Goal: Communication & Community: Answer question/provide support

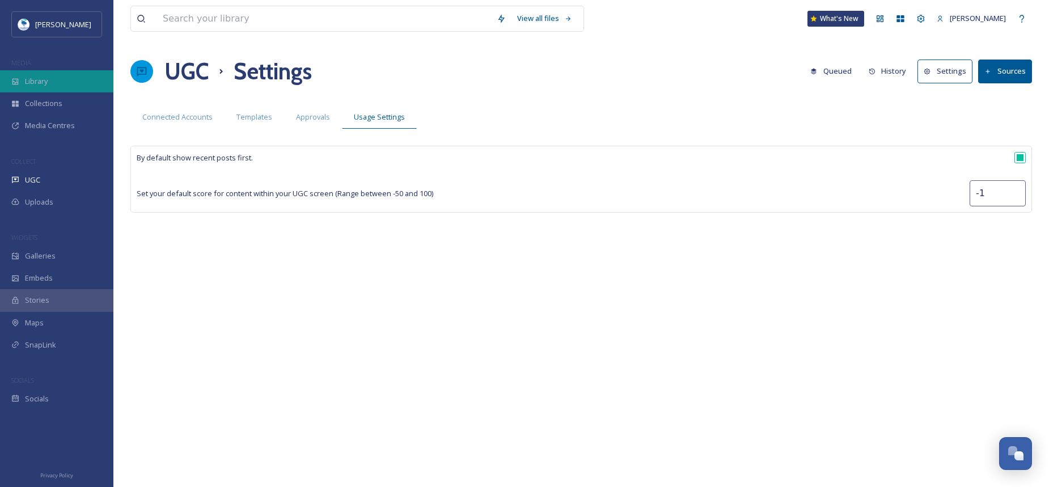
click at [61, 81] on div "Library" at bounding box center [56, 81] width 113 height 22
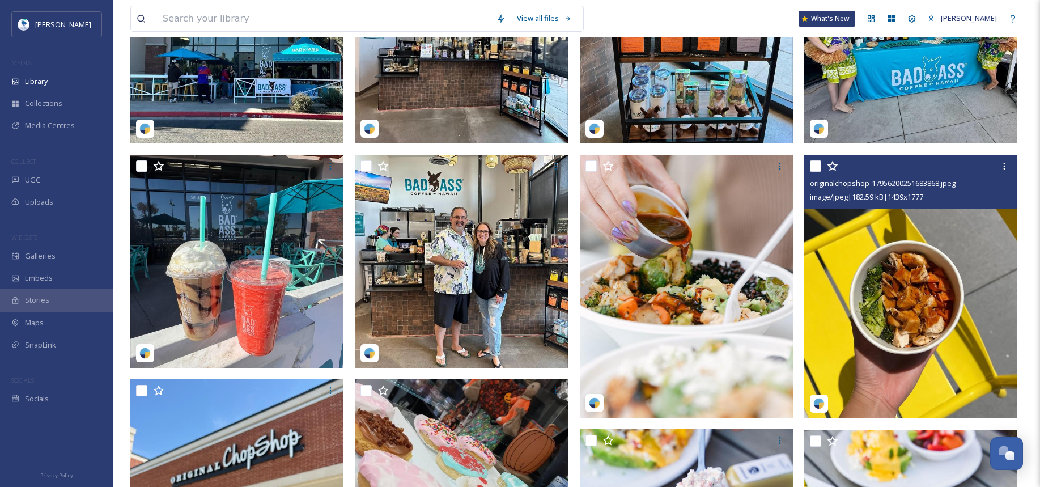
scroll to position [397, 0]
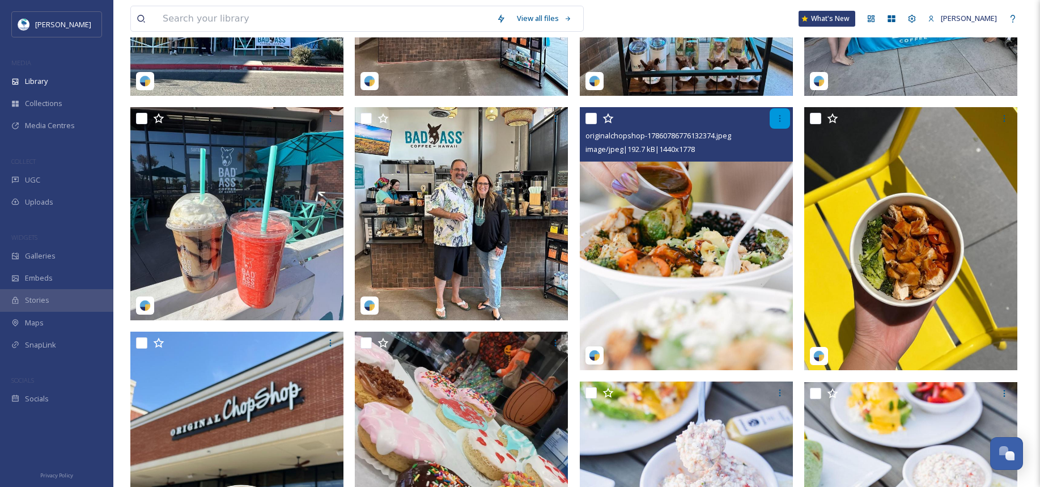
click at [782, 123] on icon at bounding box center [779, 118] width 9 height 9
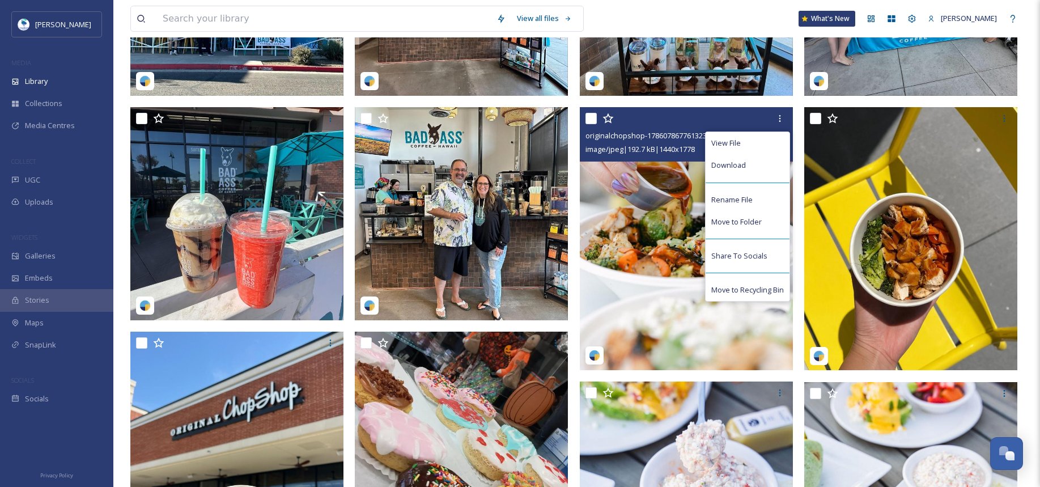
click at [657, 215] on img at bounding box center [686, 238] width 213 height 263
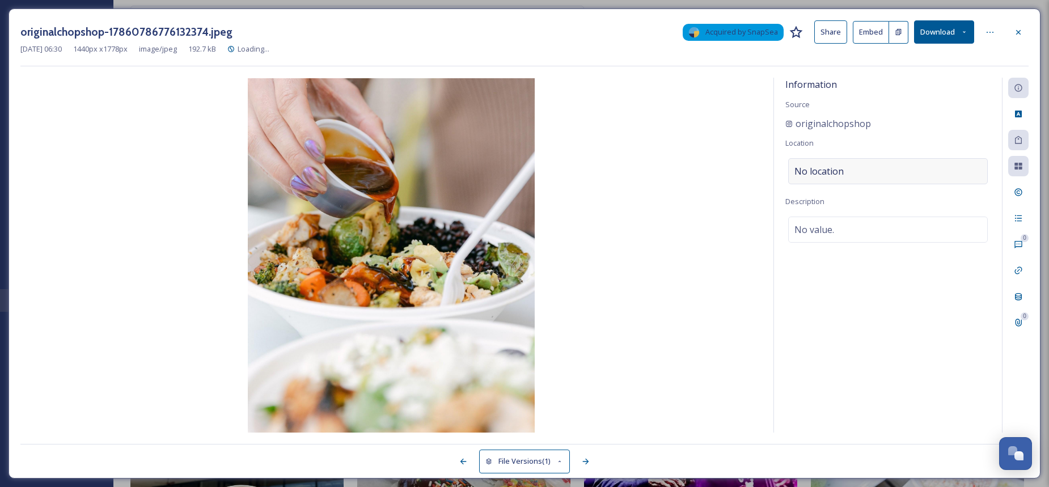
click at [918, 172] on div "No location" at bounding box center [888, 171] width 200 height 26
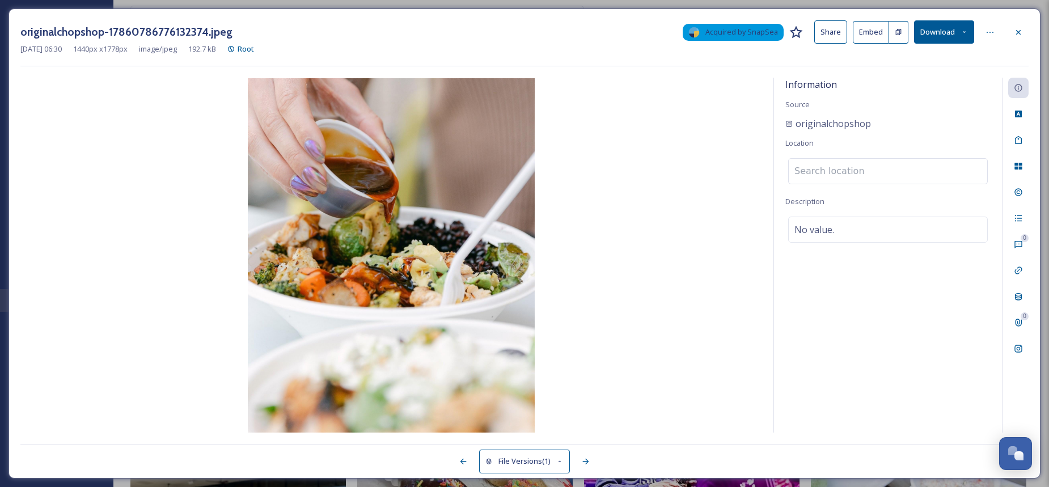
click at [916, 172] on input at bounding box center [887, 171] width 198 height 25
click at [918, 172] on input at bounding box center [887, 171] width 198 height 25
click at [990, 32] on icon at bounding box center [989, 32] width 9 height 9
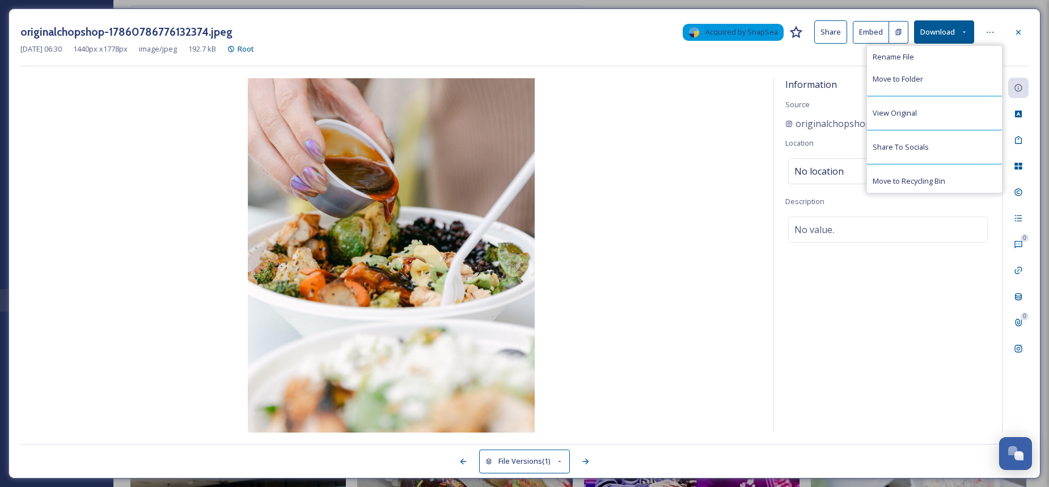
click at [955, 342] on div "Information Source originalchopshop Location No location Description No value." at bounding box center [888, 255] width 228 height 355
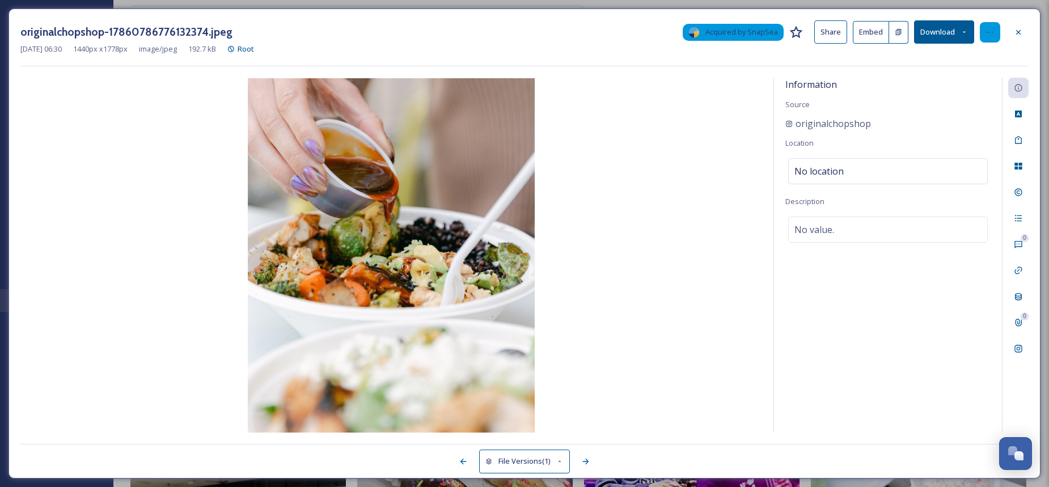
click at [987, 30] on icon at bounding box center [989, 32] width 9 height 9
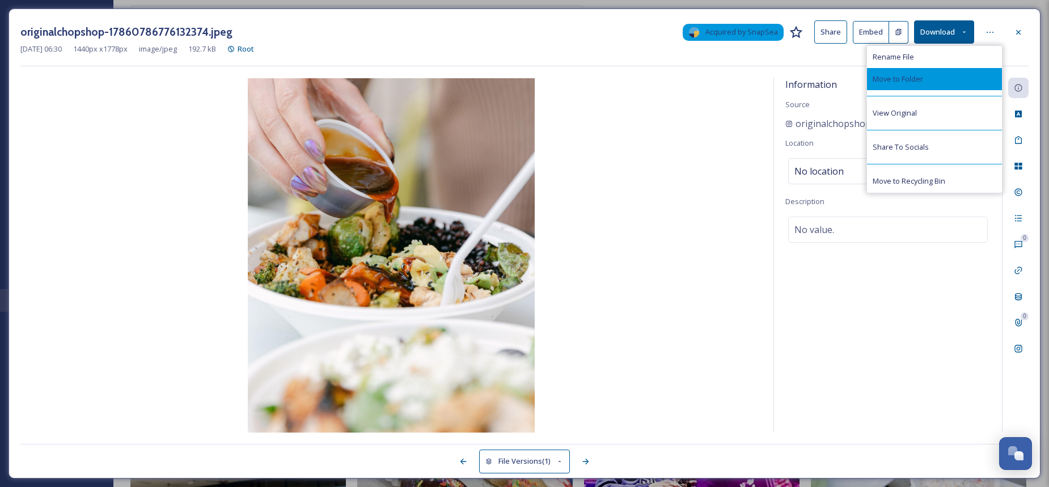
click at [951, 81] on div "Move to Folder" at bounding box center [934, 79] width 135 height 22
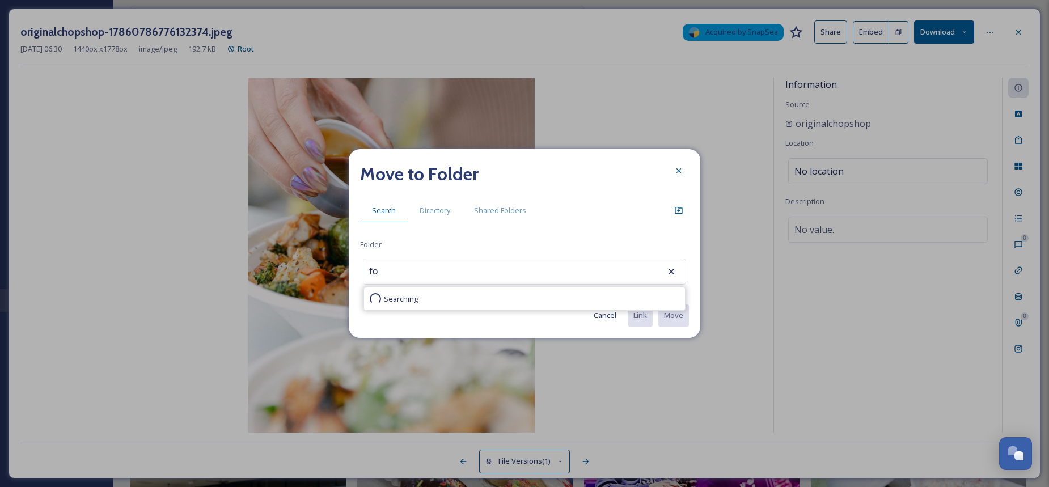
type input "f"
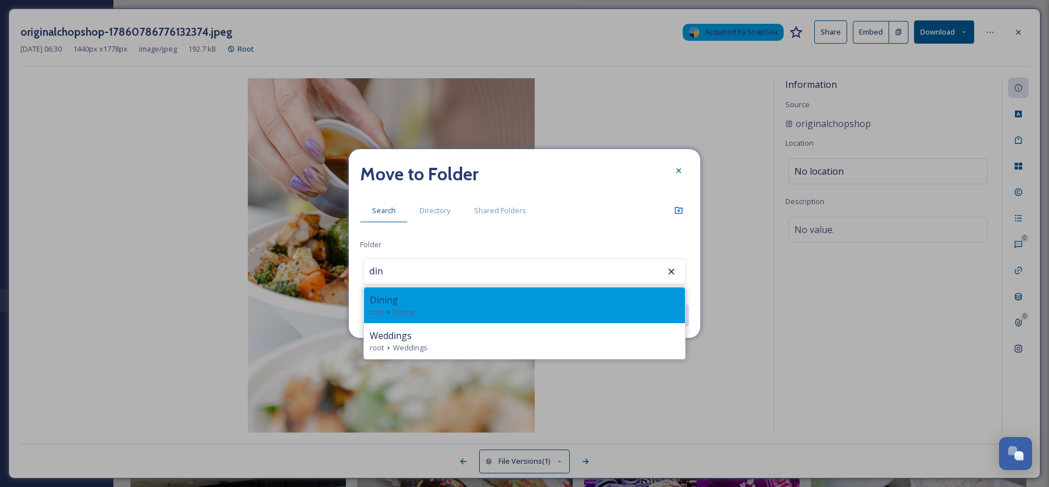
click at [482, 307] on div "root Dining" at bounding box center [524, 312] width 309 height 11
type input "Dining"
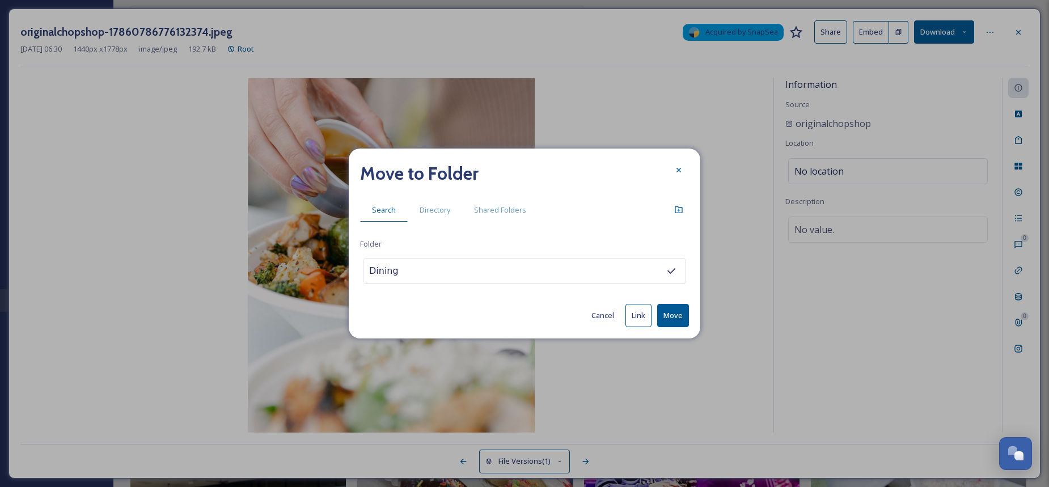
click at [680, 321] on button "Move" at bounding box center [673, 315] width 32 height 23
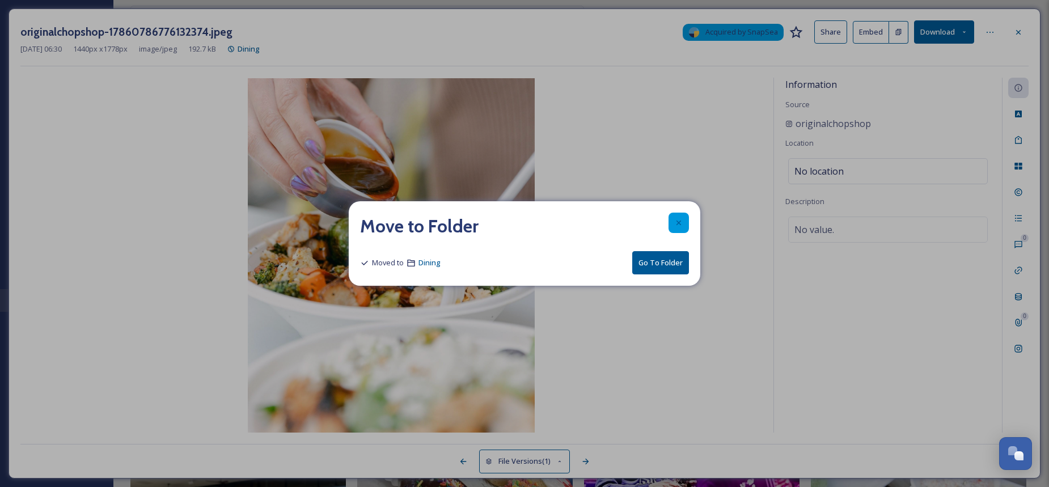
click at [681, 222] on icon at bounding box center [678, 222] width 9 height 9
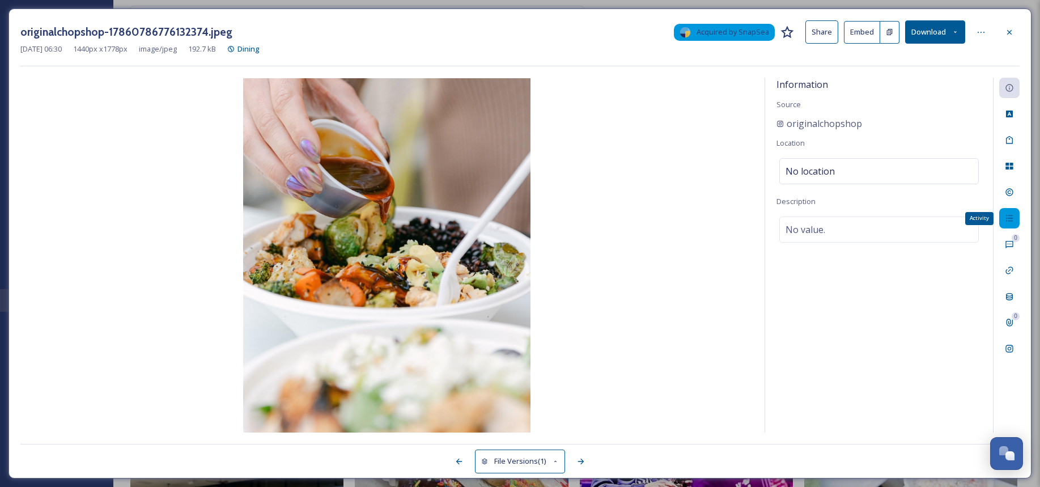
click at [1012, 217] on icon at bounding box center [1009, 218] width 9 height 9
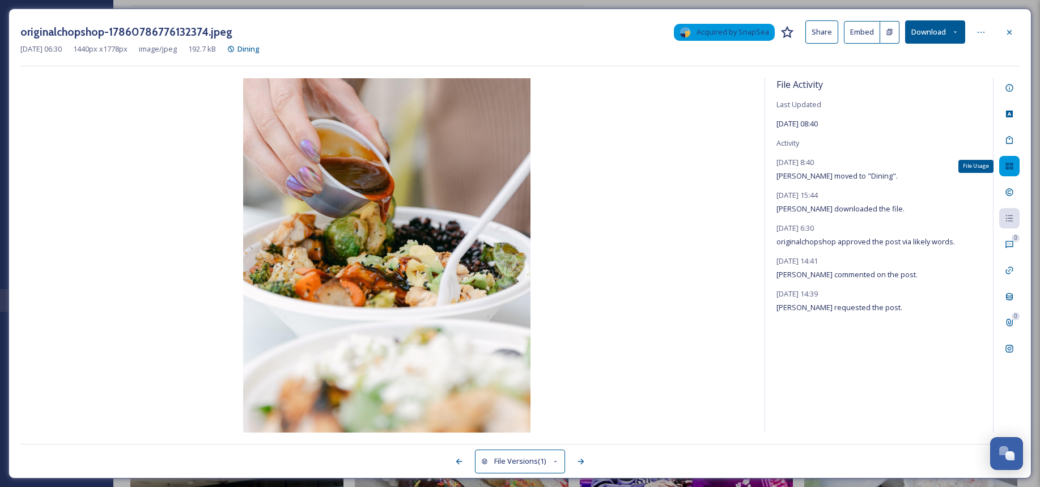
click at [1015, 172] on div "File Usage" at bounding box center [1009, 166] width 20 height 20
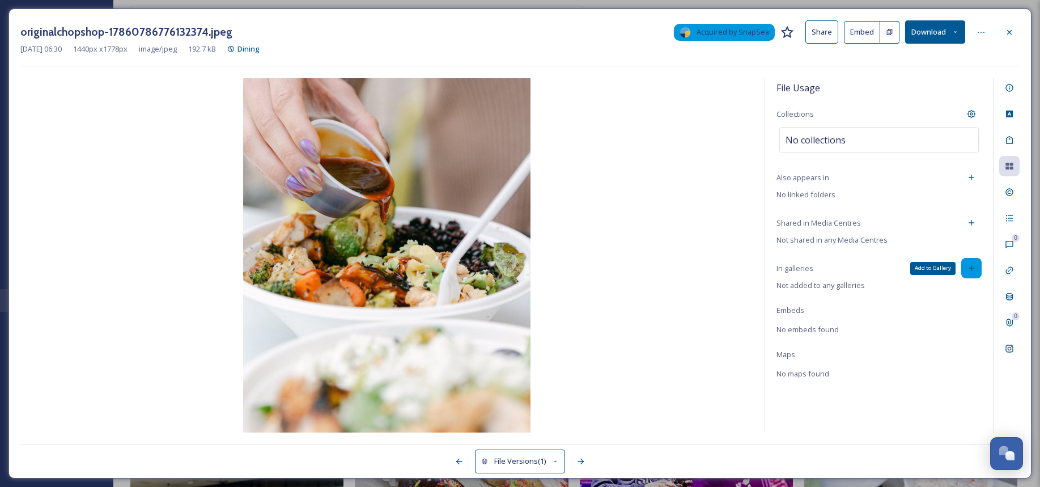
click at [976, 268] on div "Add to Gallery" at bounding box center [971, 268] width 20 height 20
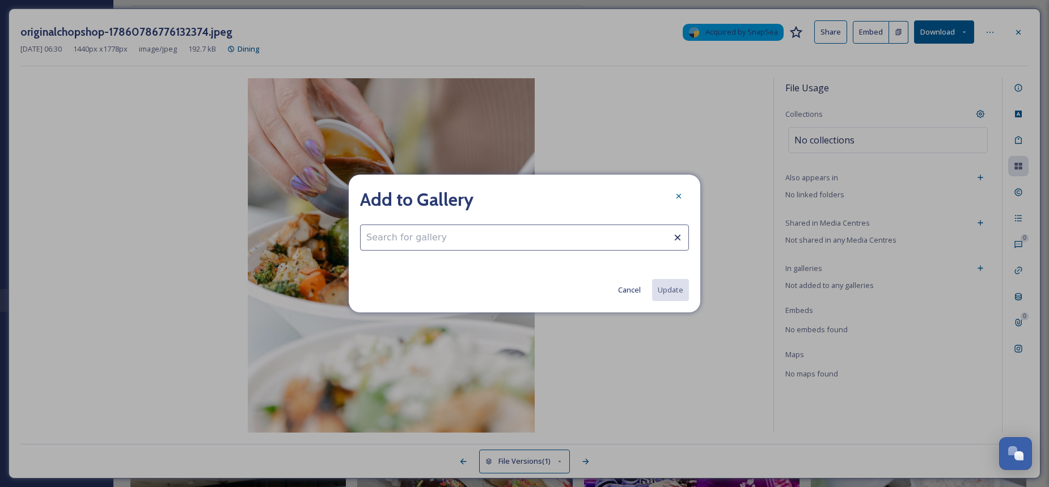
click at [380, 232] on input at bounding box center [524, 237] width 329 height 26
type input "din"
click at [684, 197] on div at bounding box center [678, 196] width 20 height 20
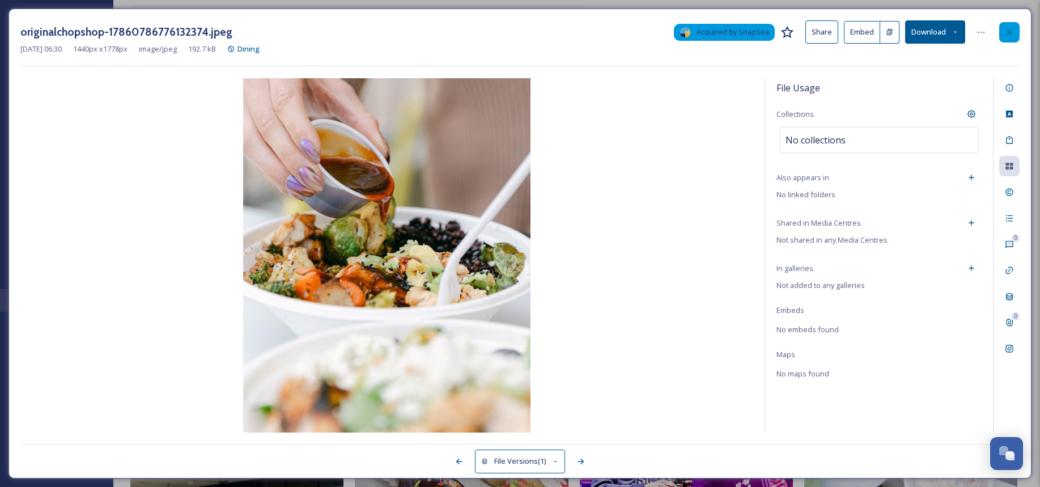
click at [1012, 33] on icon at bounding box center [1009, 32] width 9 height 9
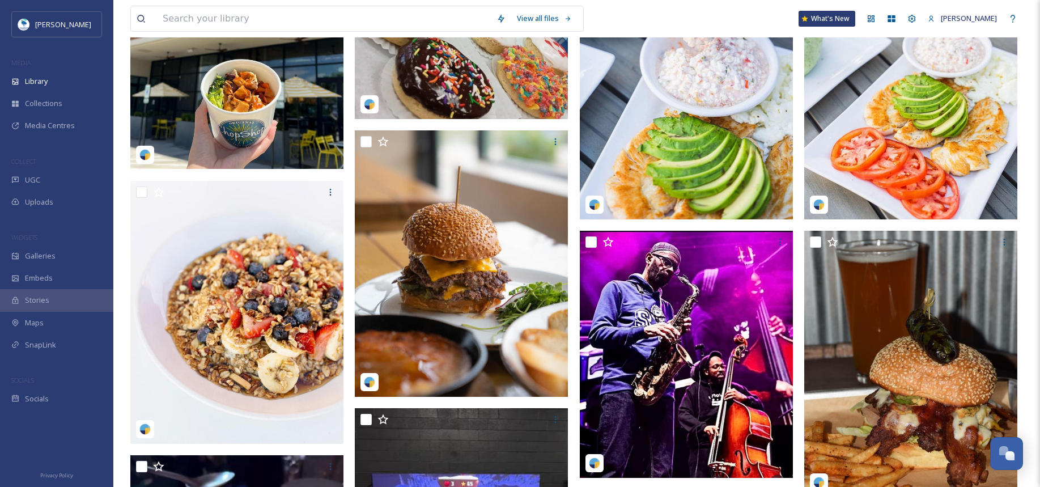
scroll to position [939, 0]
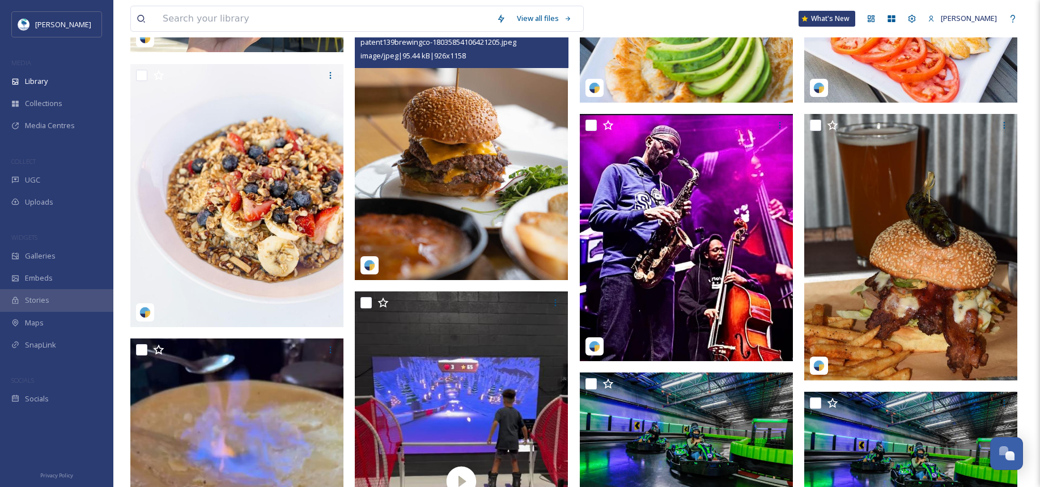
click at [438, 185] on img at bounding box center [461, 147] width 213 height 266
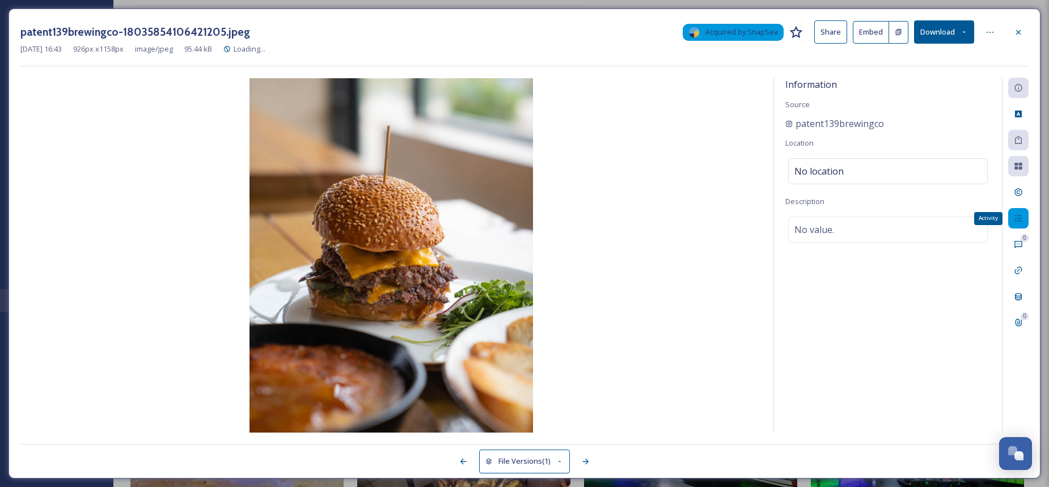
click at [1024, 228] on div "Activity" at bounding box center [1018, 218] width 20 height 20
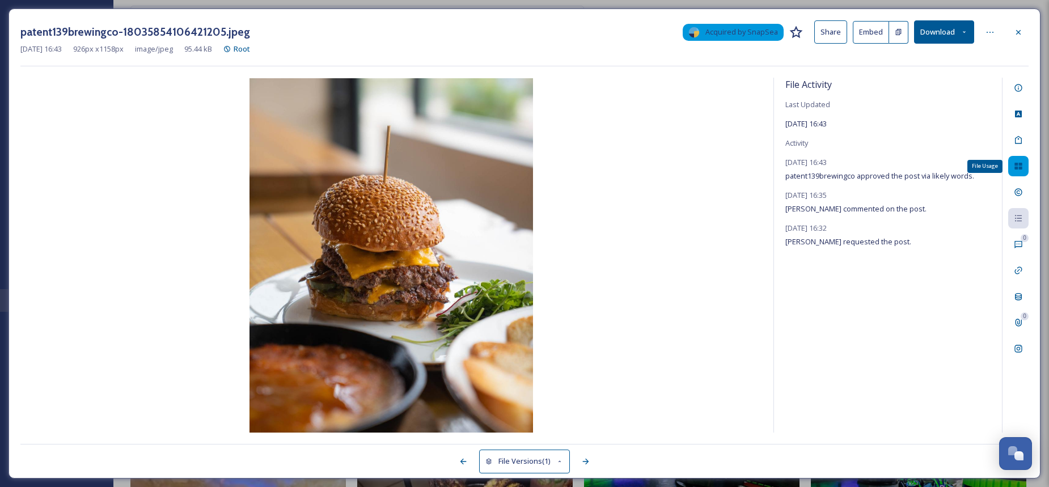
click at [1014, 163] on icon at bounding box center [1017, 166] width 9 height 9
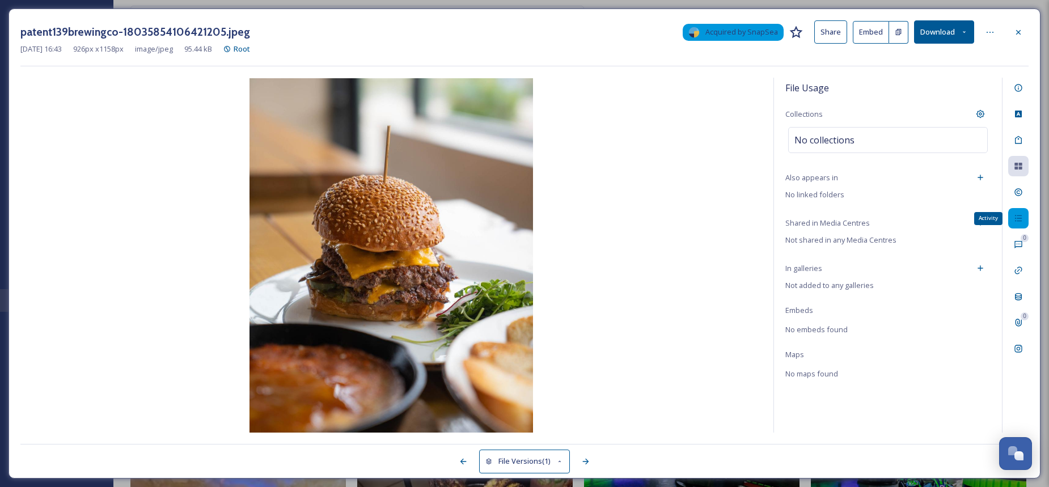
click at [1020, 219] on icon at bounding box center [1017, 218] width 9 height 9
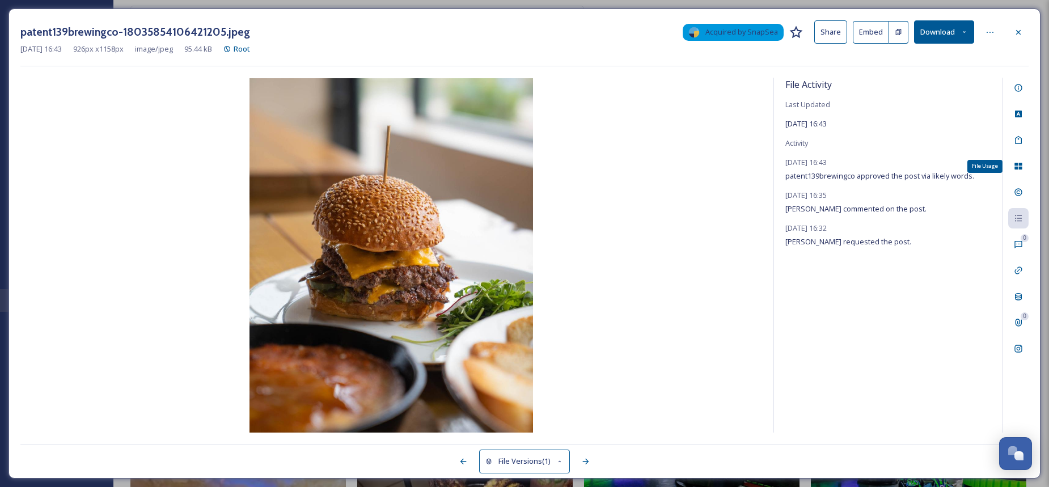
click at [1026, 156] on div "File Usage 0 0" at bounding box center [1015, 255] width 27 height 355
click at [1026, 163] on div "File Usage" at bounding box center [1018, 166] width 20 height 20
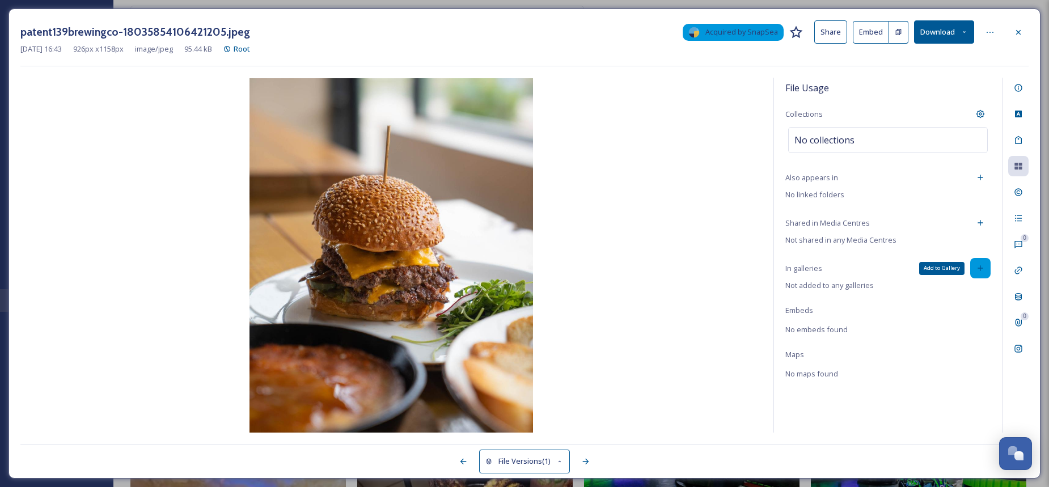
click at [977, 270] on icon at bounding box center [979, 268] width 9 height 9
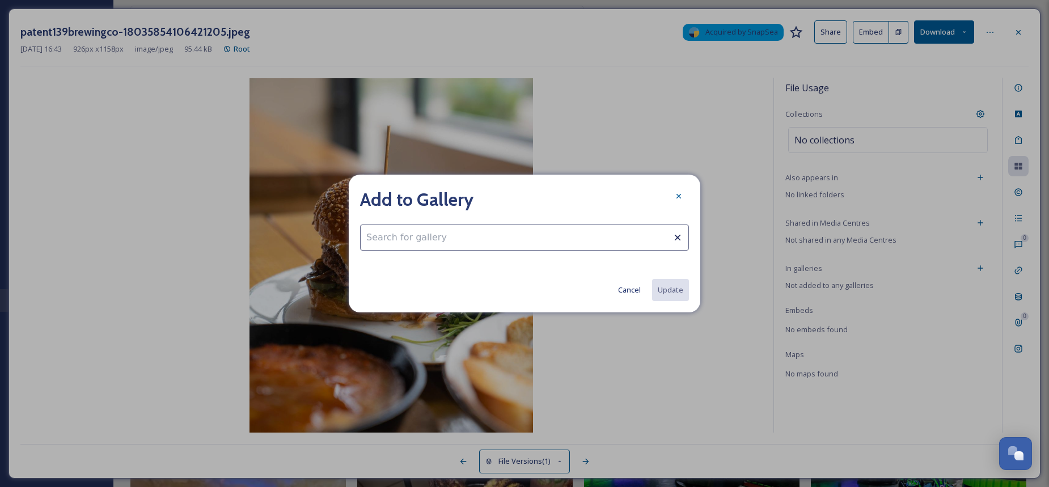
click at [438, 239] on input at bounding box center [524, 237] width 329 height 26
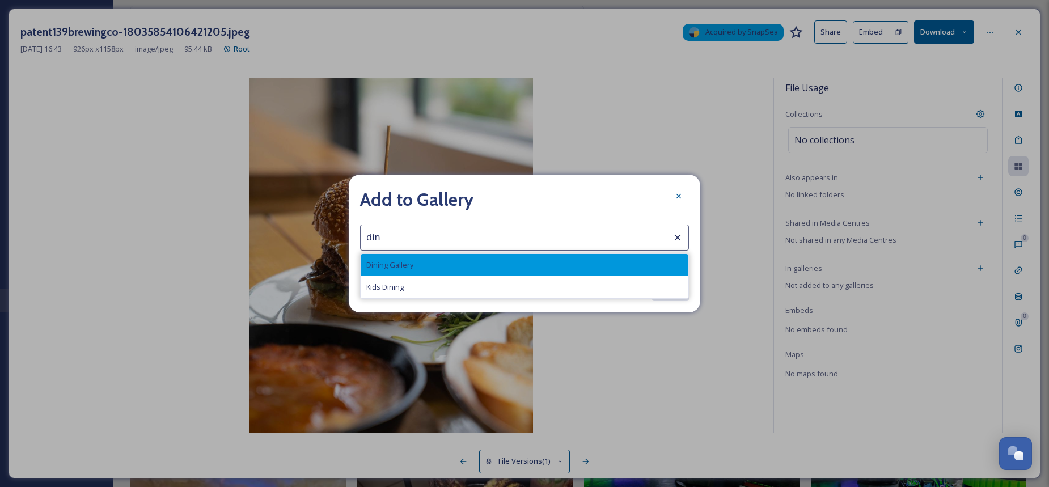
click at [433, 268] on div "Dining Gallery" at bounding box center [524, 265] width 328 height 22
type input "Dining Gallery"
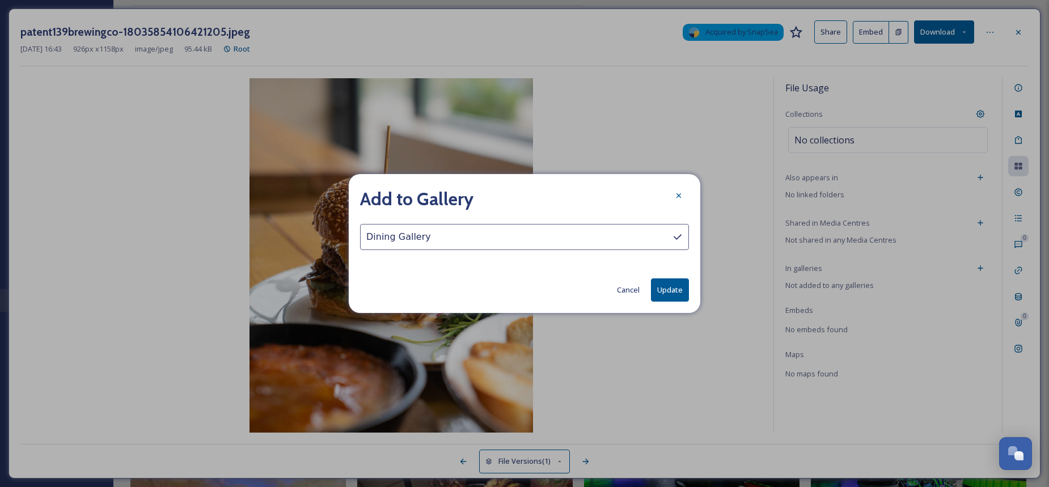
click at [673, 293] on button "Update" at bounding box center [670, 289] width 38 height 23
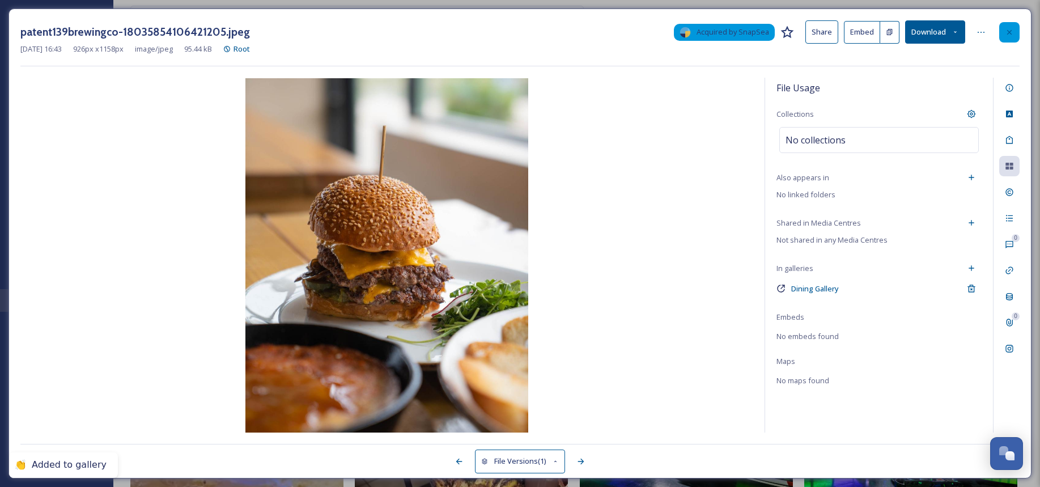
click at [1016, 30] on div at bounding box center [1009, 32] width 20 height 20
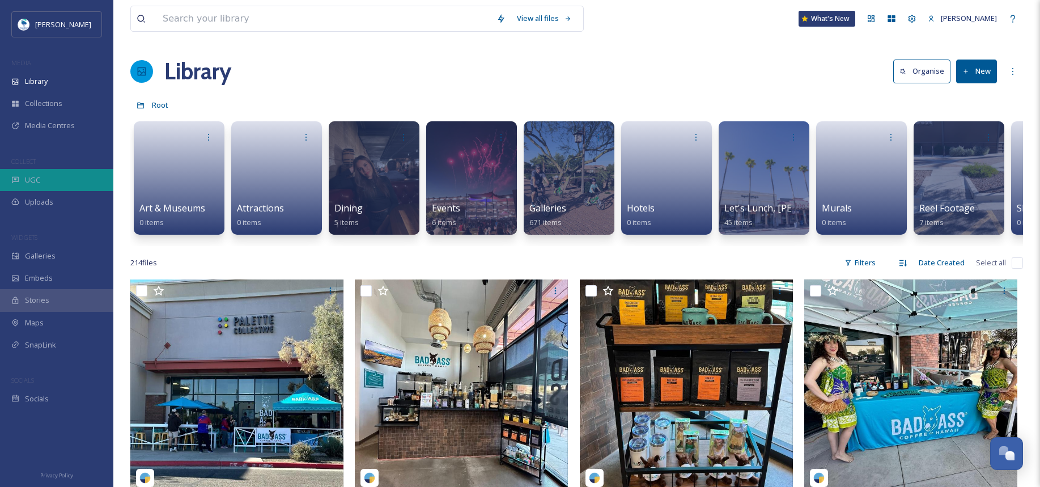
click at [37, 175] on span "UGC" at bounding box center [32, 180] width 15 height 11
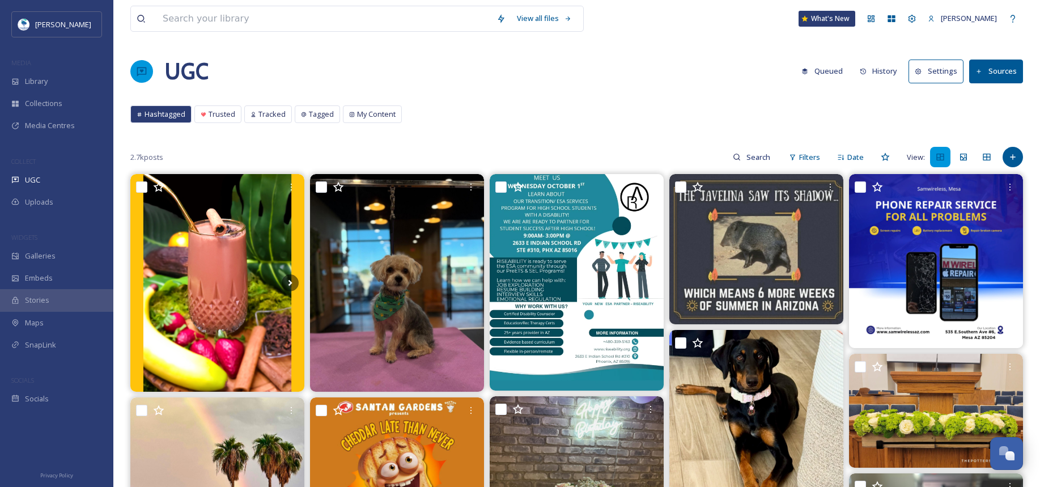
click at [885, 69] on button "History" at bounding box center [878, 71] width 49 height 22
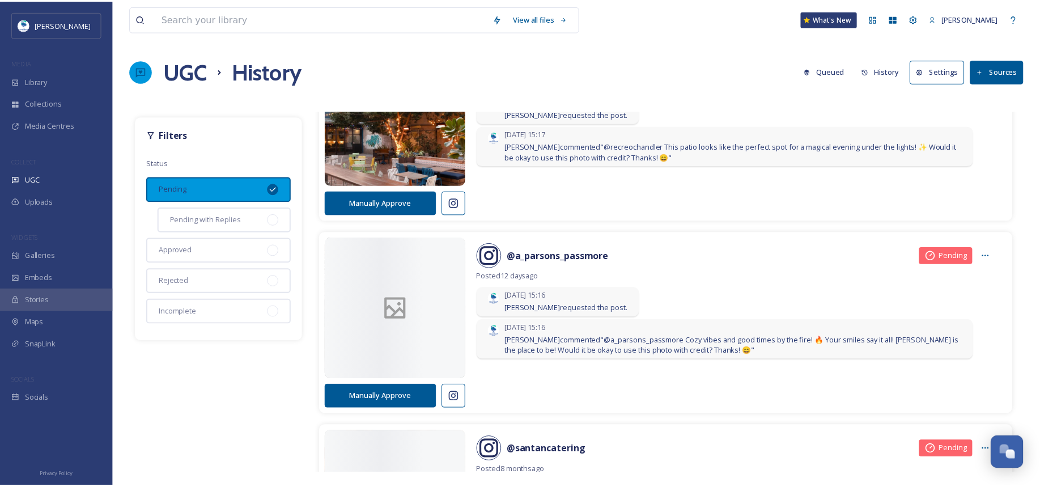
scroll to position [2845, 0]
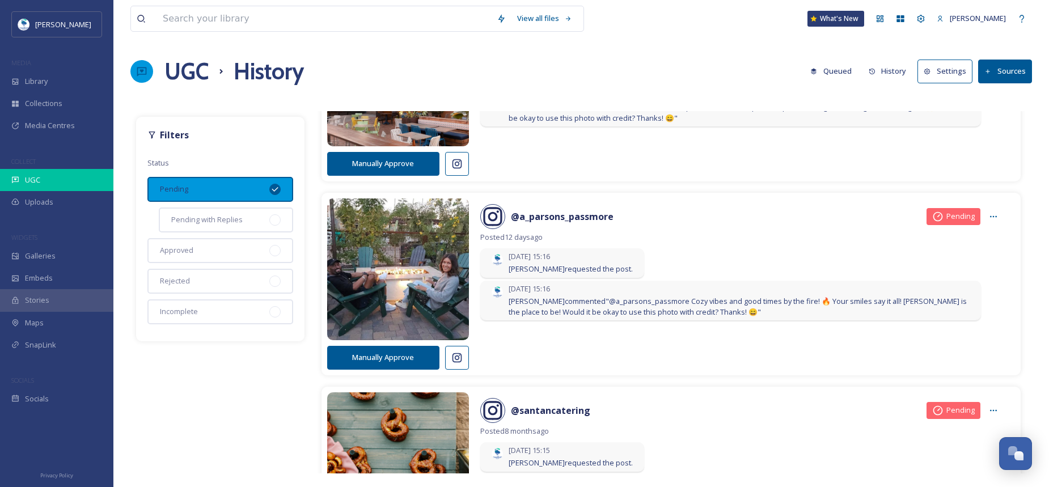
click at [48, 180] on div "UGC" at bounding box center [56, 180] width 113 height 22
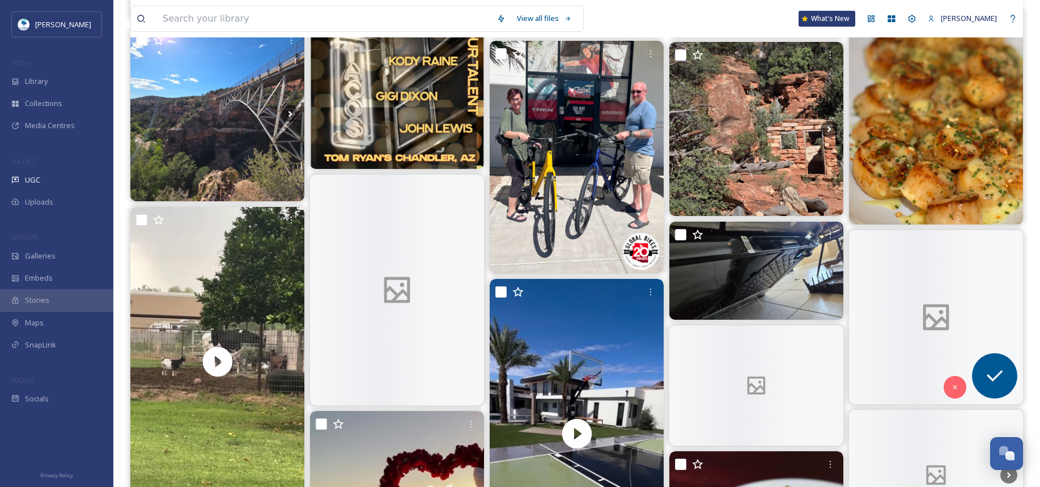
scroll to position [2018, 0]
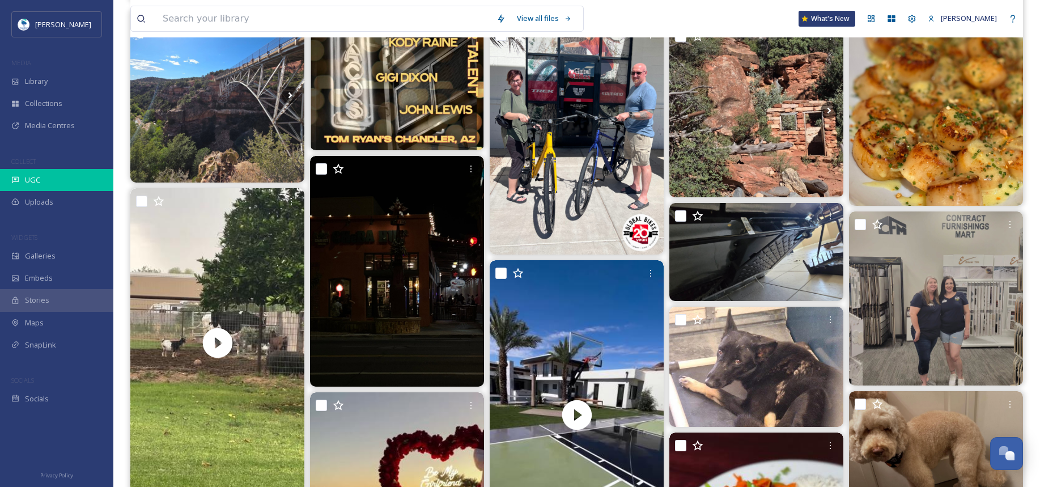
click at [53, 169] on div "UGC" at bounding box center [56, 180] width 113 height 22
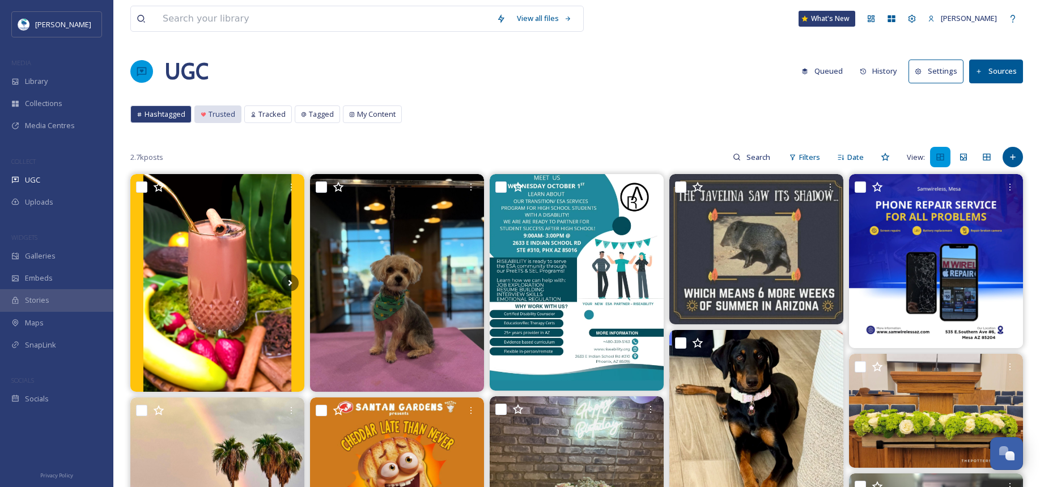
click at [230, 117] on span "Trusted" at bounding box center [222, 114] width 27 height 11
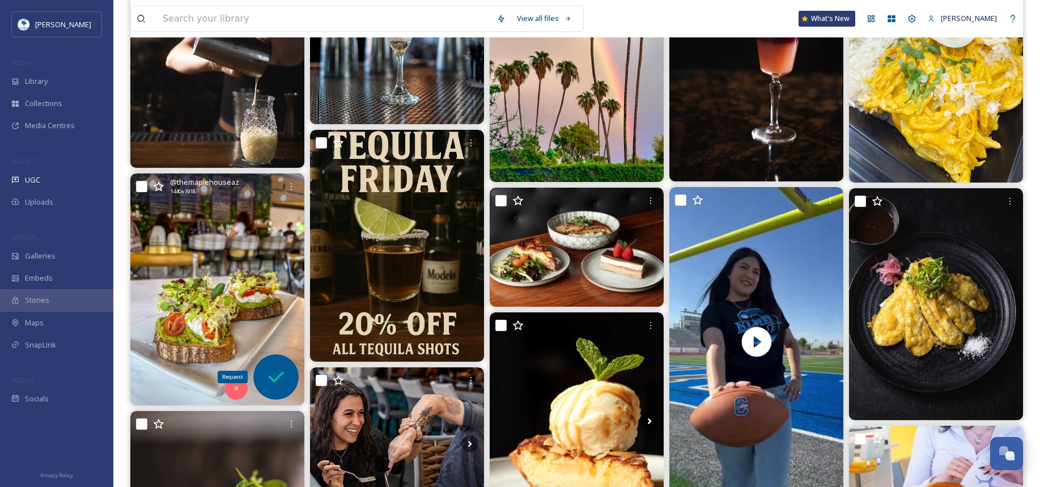
scroll to position [227, 0]
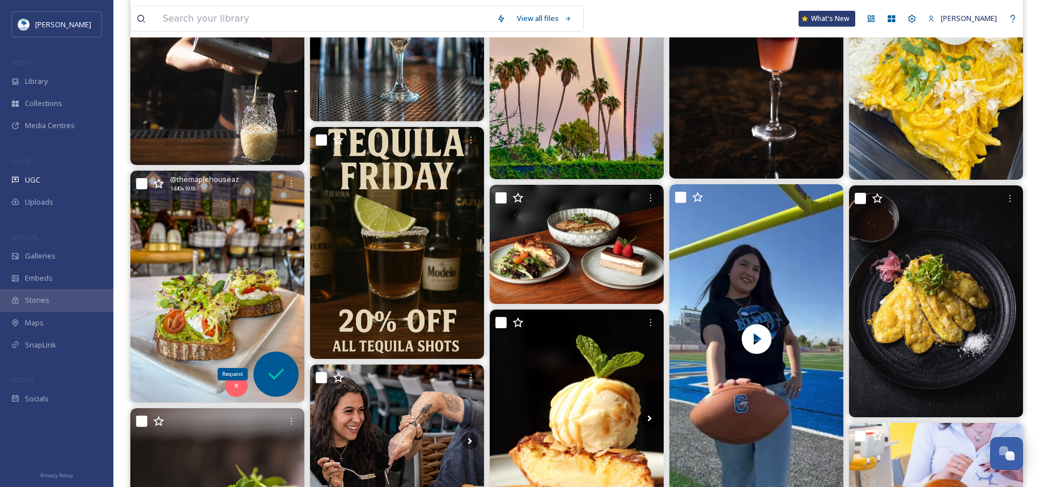
click at [287, 380] on div "Request" at bounding box center [275, 373] width 45 height 45
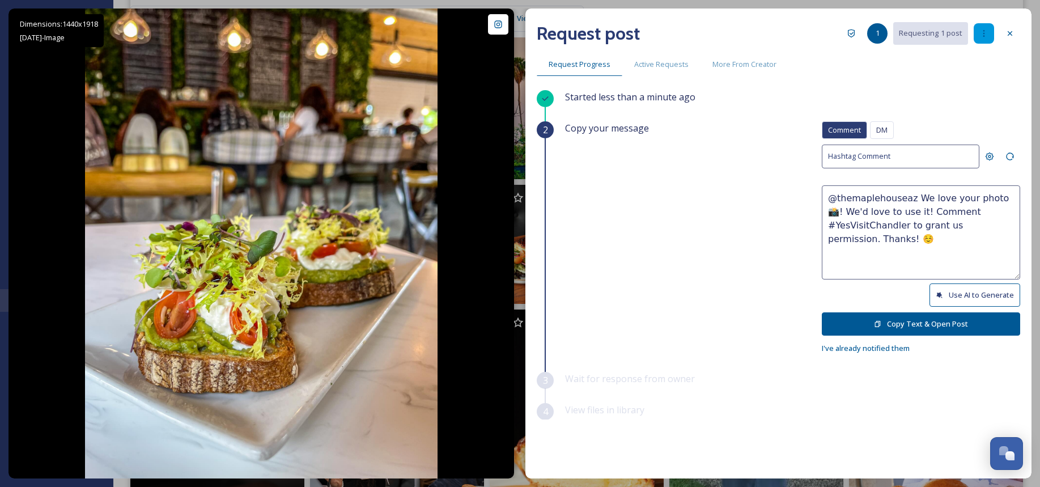
click at [987, 31] on icon at bounding box center [983, 33] width 9 height 9
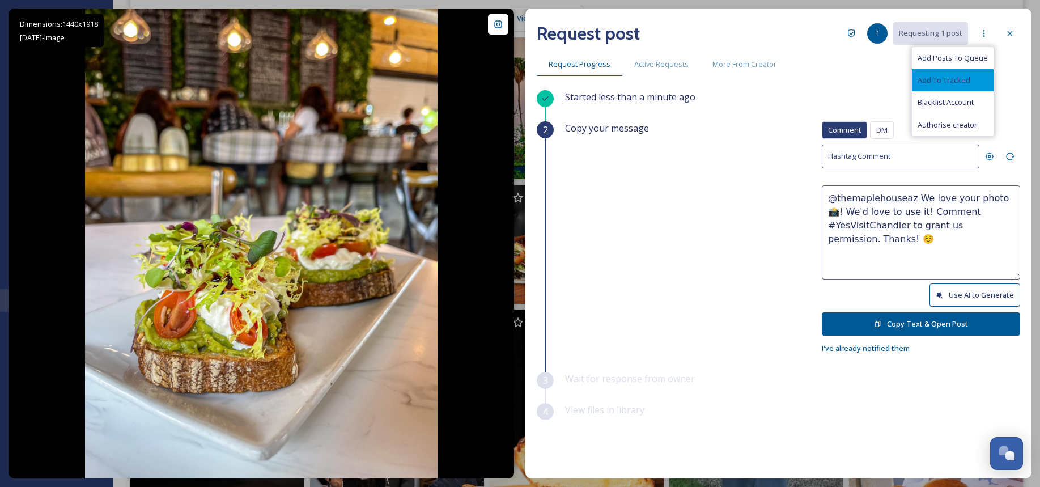
click at [970, 80] on span "Add To Tracked" at bounding box center [944, 80] width 53 height 11
click at [852, 64] on div "Request Progress Active Requests More From Creator" at bounding box center [778, 64] width 483 height 23
click at [876, 33] on div "1" at bounding box center [877, 33] width 20 height 20
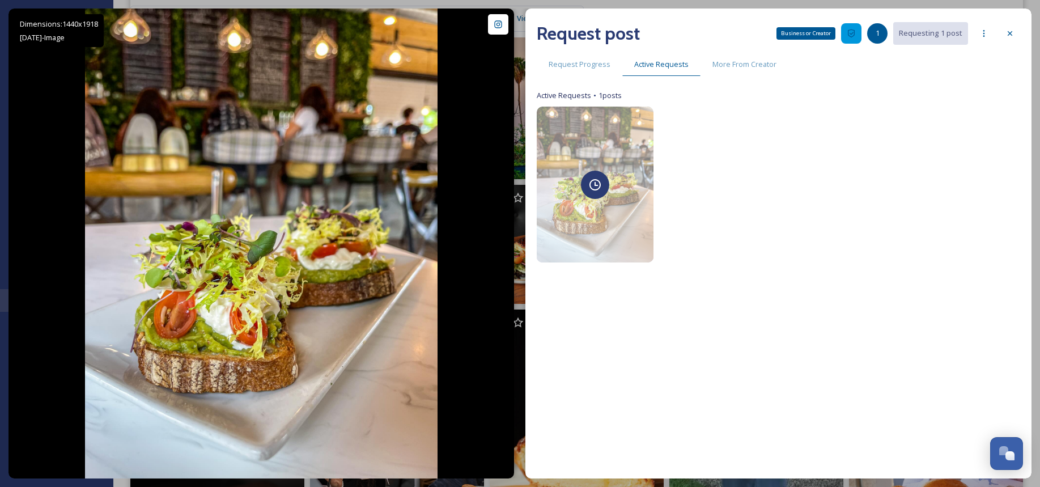
click at [852, 35] on icon at bounding box center [851, 33] width 9 height 9
click at [987, 30] on icon at bounding box center [983, 33] width 9 height 9
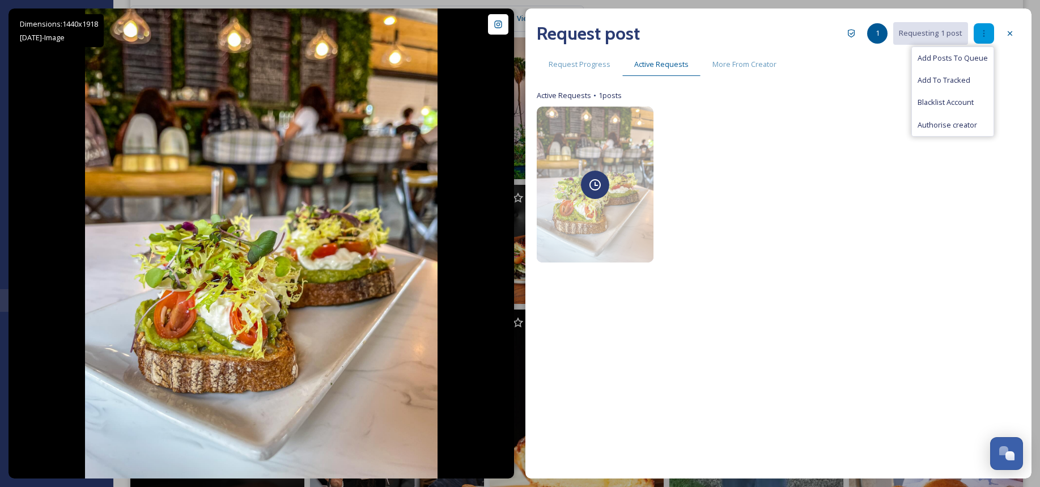
click at [987, 30] on icon at bounding box center [983, 33] width 9 height 9
click at [587, 66] on span "Request Progress" at bounding box center [580, 64] width 62 height 11
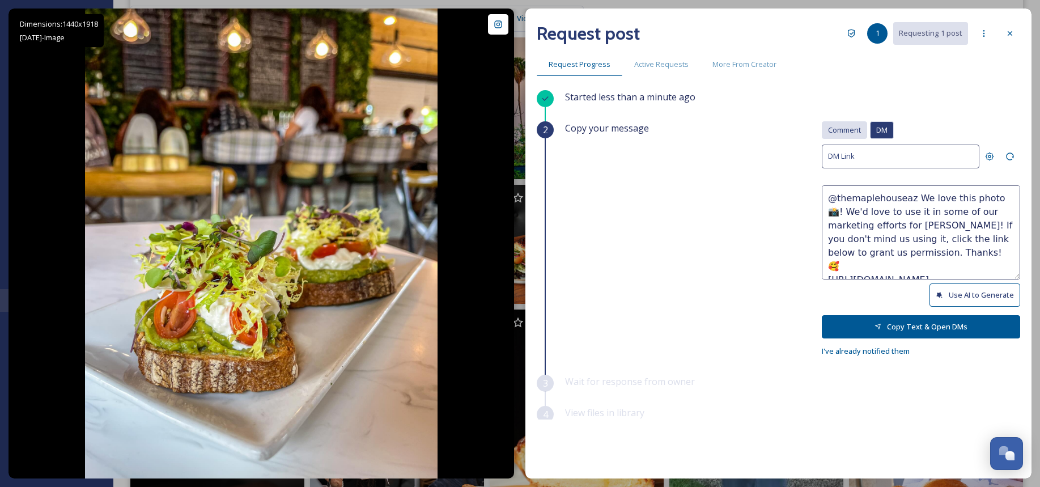
click at [839, 128] on span "Comment" at bounding box center [844, 130] width 33 height 11
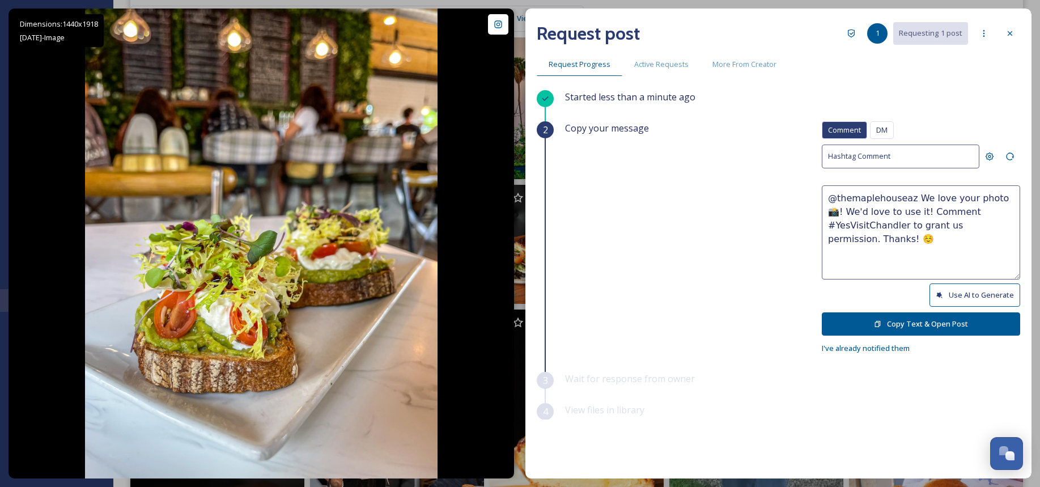
drag, startPoint x: 937, startPoint y: 197, endPoint x: 953, endPoint y: 198, distance: 15.9
click at [953, 198] on textarea "@themaplehouseaz We love your photo 📸! We'd love to use it! Comment #YesVisitCh…" at bounding box center [921, 232] width 198 height 94
click at [876, 125] on span "DM" at bounding box center [881, 130] width 11 height 11
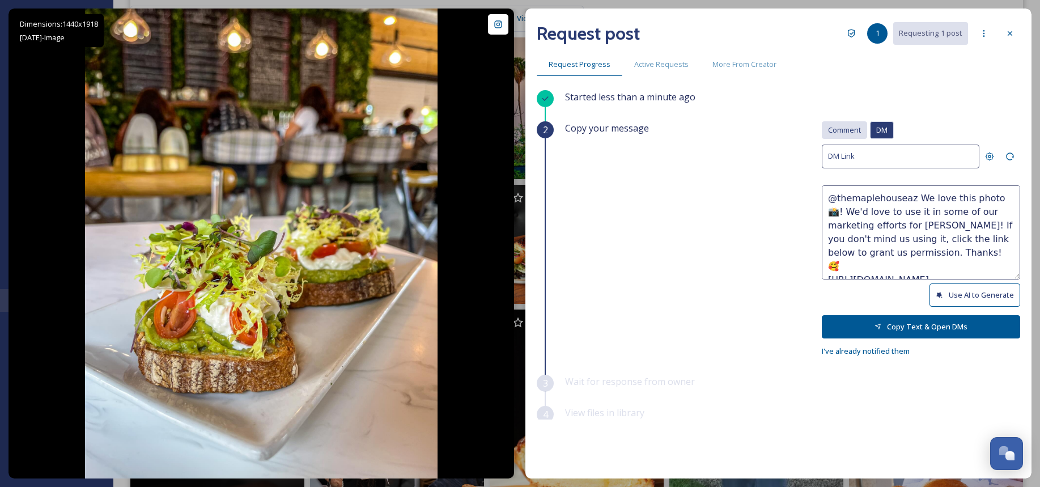
click at [833, 130] on span "Comment" at bounding box center [844, 130] width 33 height 11
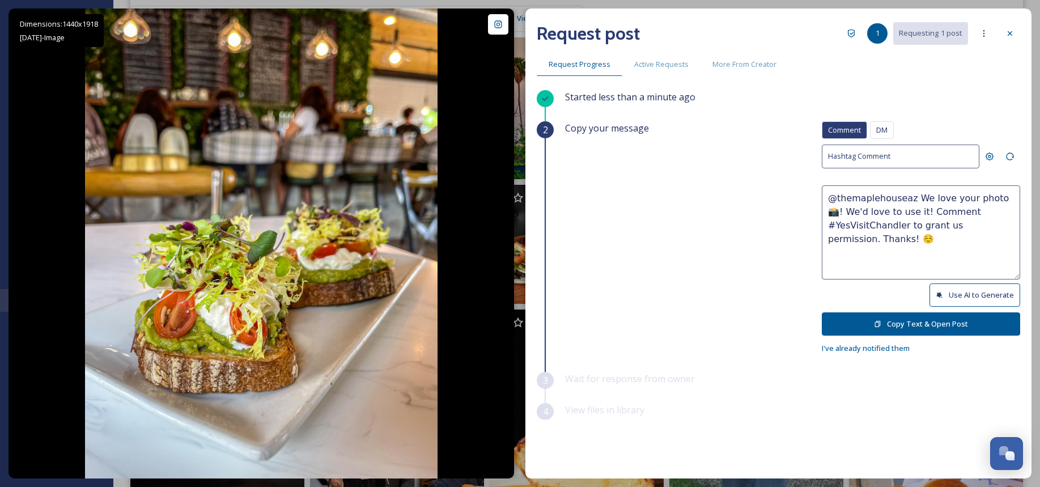
click at [971, 287] on button "Use AI to Generate" at bounding box center [975, 294] width 91 height 23
drag, startPoint x: 819, startPoint y: 213, endPoint x: 937, endPoint y: 215, distance: 117.9
click at [937, 215] on textarea "@themaplehouseaz This avocado toast looks absolutely delicious and fresh! Thank…" at bounding box center [921, 232] width 198 height 94
drag, startPoint x: 866, startPoint y: 208, endPoint x: 864, endPoint y: 250, distance: 42.0
click at [864, 250] on textarea "@themaplehouseaz This avocado toast looks AMAZING! Thanks for sharing your tast…" at bounding box center [921, 232] width 198 height 94
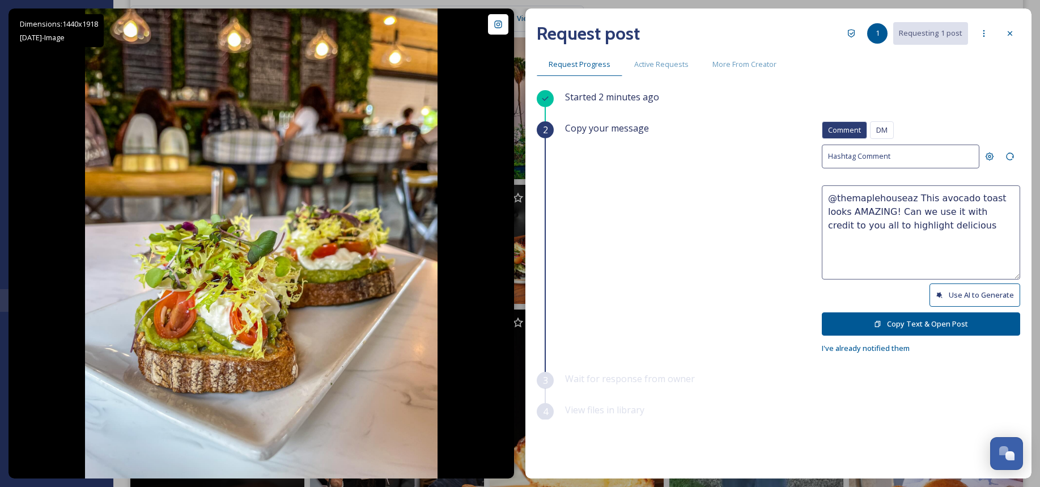
click at [961, 228] on textarea "@themaplehouseaz This avocado toast looks AMAZING! Can we use it with credit to…" at bounding box center [921, 232] width 198 height 94
type textarea "@themaplehouseaz This avocado toast looks AMAZING! Can we use it with credit to…"
click at [906, 323] on button "Copy Text & Open Post" at bounding box center [921, 323] width 198 height 23
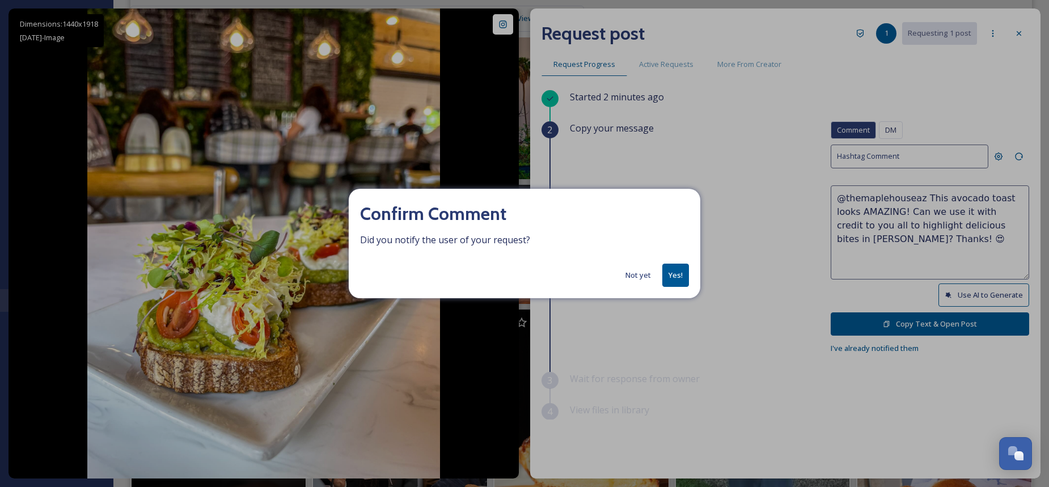
click at [678, 275] on button "Yes!" at bounding box center [675, 275] width 27 height 23
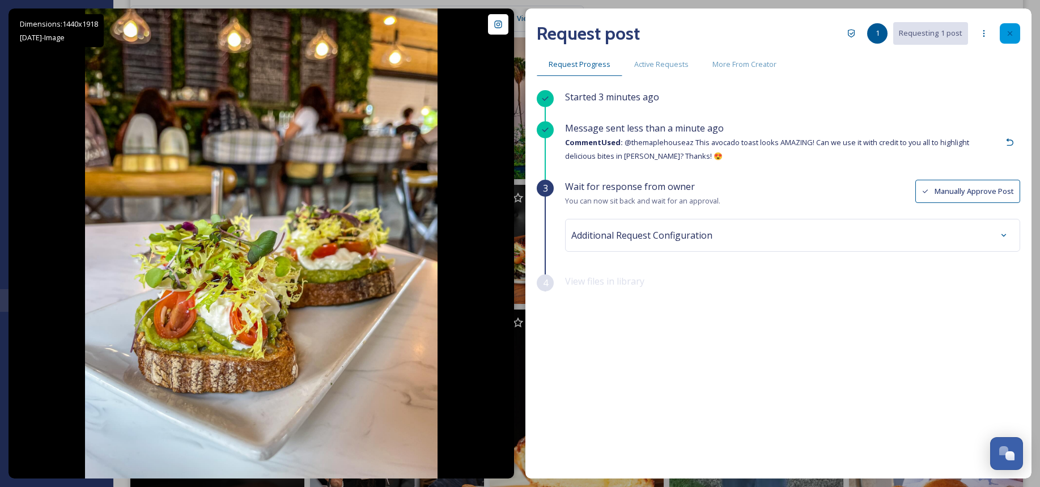
click at [1014, 31] on icon at bounding box center [1010, 33] width 9 height 9
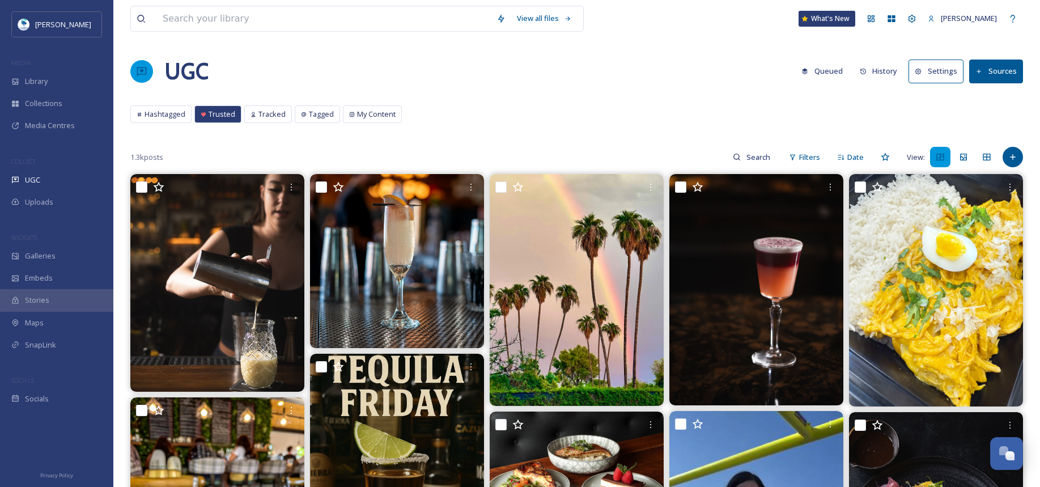
click at [926, 73] on button "Settings" at bounding box center [936, 71] width 55 height 23
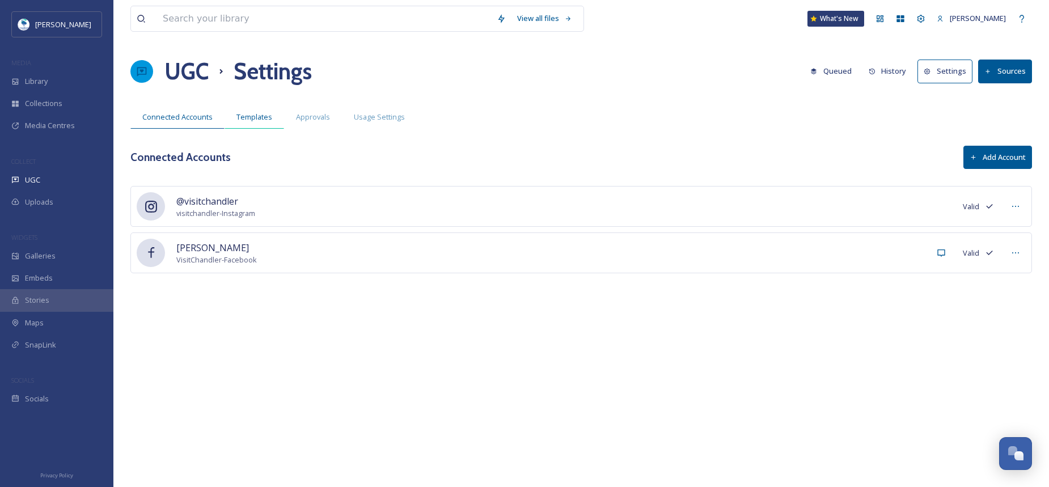
click at [273, 117] on div "Templates" at bounding box center [254, 116] width 60 height 23
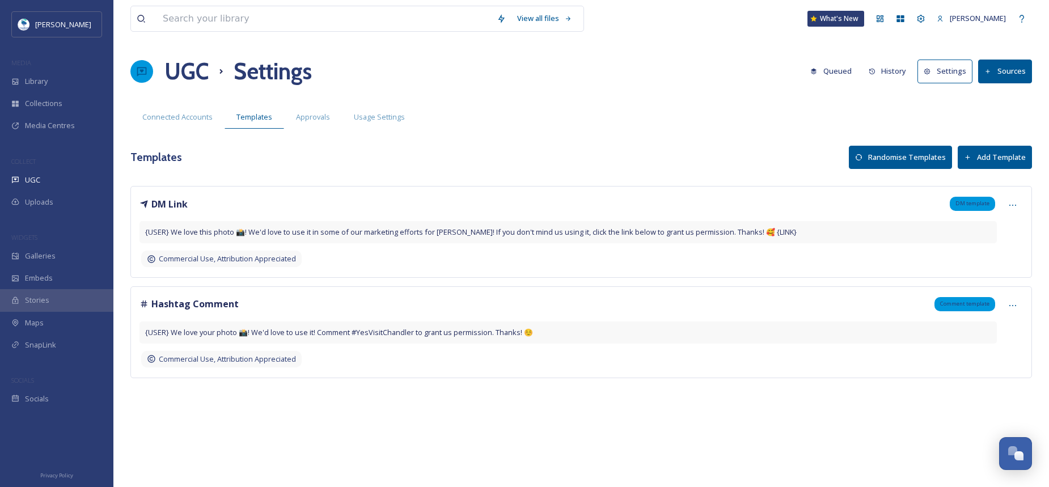
click at [1025, 302] on div "Hashtag Comment Comment template {USER} We love your photo 📸! We'd love to use …" at bounding box center [580, 332] width 901 height 92
click at [1016, 304] on div at bounding box center [1012, 305] width 20 height 20
click at [998, 348] on div "Edit" at bounding box center [992, 352] width 59 height 22
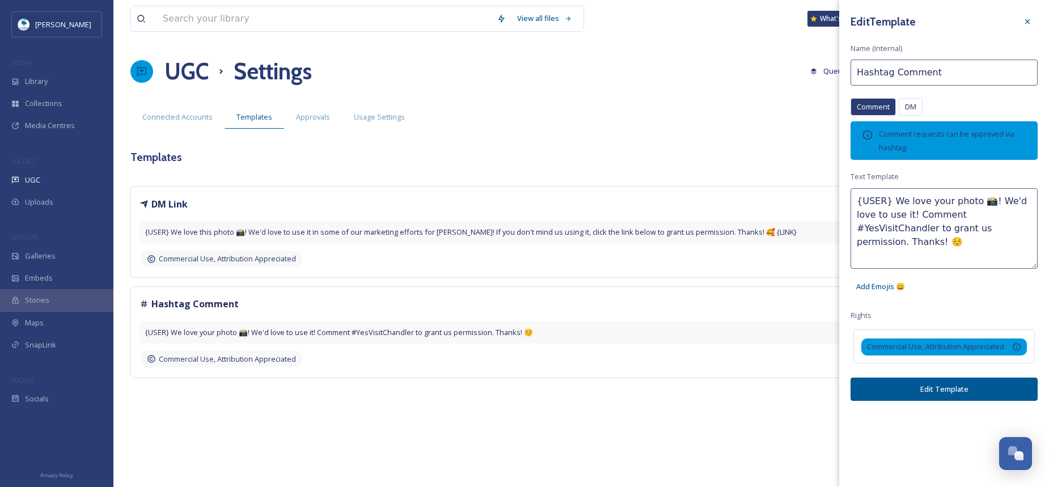
drag, startPoint x: 920, startPoint y: 201, endPoint x: 937, endPoint y: 201, distance: 17.6
click at [937, 201] on textarea "{USER} We love your photo 📸! We'd love to use it! Comment #YesVisitChandler to …" at bounding box center [943, 228] width 187 height 80
click at [879, 212] on textarea "{USER} We love this photo 📸! We'd love to use it! Comment #YesVisitChandler to …" at bounding box center [943, 228] width 187 height 80
drag, startPoint x: 897, startPoint y: 228, endPoint x: 970, endPoint y: 241, distance: 74.9
click at [970, 241] on textarea "{USER} We love this photo 📸! We'd love to use it in some of our marketing effor…" at bounding box center [943, 228] width 187 height 80
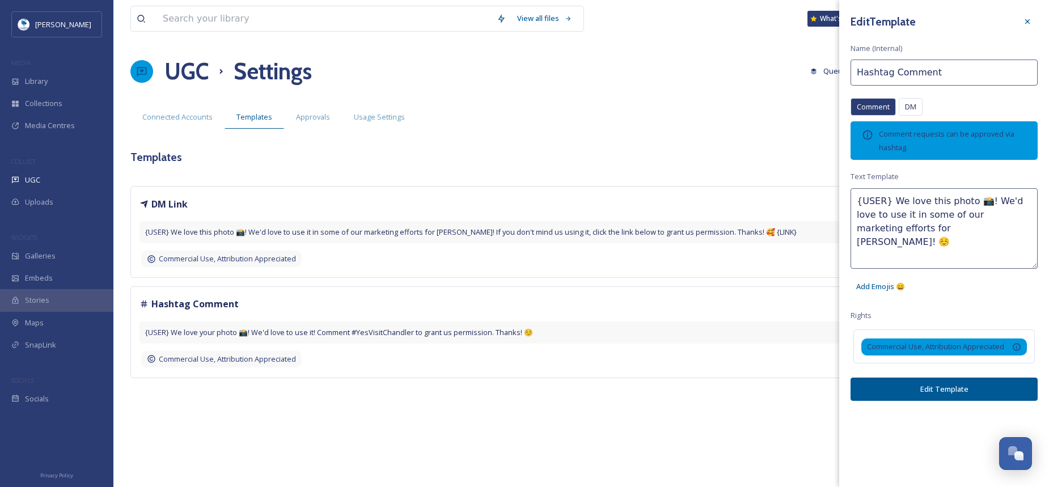
click at [944, 230] on textarea "{USER} We love this photo 📸! We'd love to use it in some of our marketing effor…" at bounding box center [943, 228] width 187 height 80
click at [901, 227] on textarea "{USER} We love this photo 📸! We'd love to use it in some of our marketing effor…" at bounding box center [943, 228] width 187 height 80
click at [926, 227] on textarea "{USER} We love this photo 📸! We'd love to use it in some of our marketing effor…" at bounding box center [943, 228] width 187 height 80
click at [898, 228] on textarea "{USER} We love this photo 📸! We'd love to use it in some of our marketing effor…" at bounding box center [943, 228] width 187 height 80
click at [924, 228] on textarea "{USER} We love this photo 📸! We'd love to use it in some of our marketing effor…" at bounding box center [943, 228] width 187 height 80
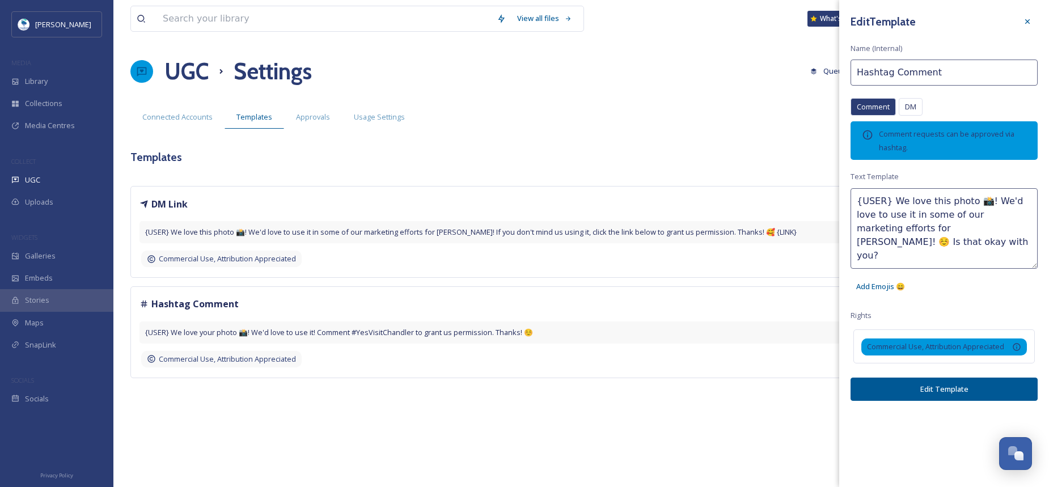
click at [879, 213] on textarea "{USER} We love this photo 📸! We'd love to use it in some of our marketing effor…" at bounding box center [943, 228] width 187 height 80
click at [936, 243] on textarea "{USER} We love this photo 📸! We'd love to use it with credit in some of our mar…" at bounding box center [943, 228] width 187 height 80
type textarea "{USER} We love this photo 📸! We'd love to use it with credit in some of our mar…"
click at [952, 386] on button "Edit Template" at bounding box center [943, 388] width 187 height 23
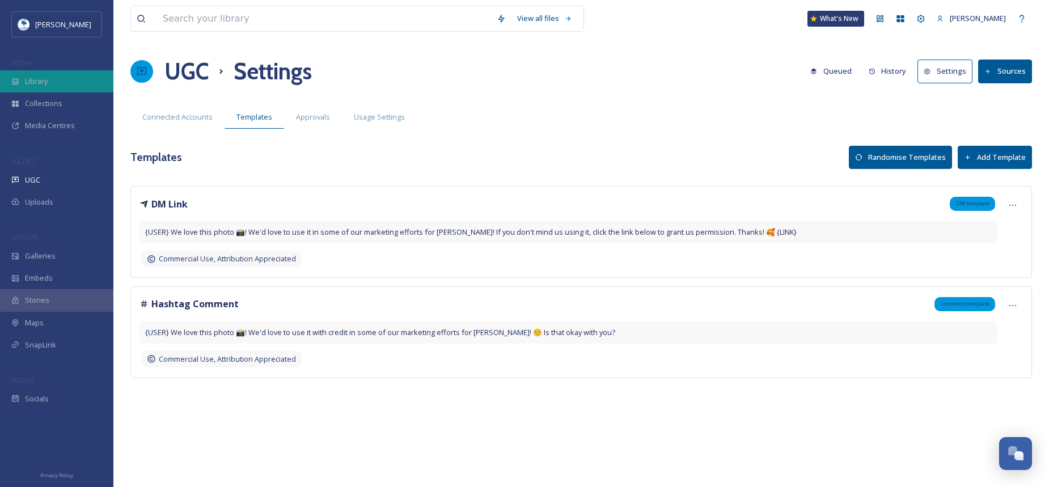
click at [70, 82] on div "Library" at bounding box center [56, 81] width 113 height 22
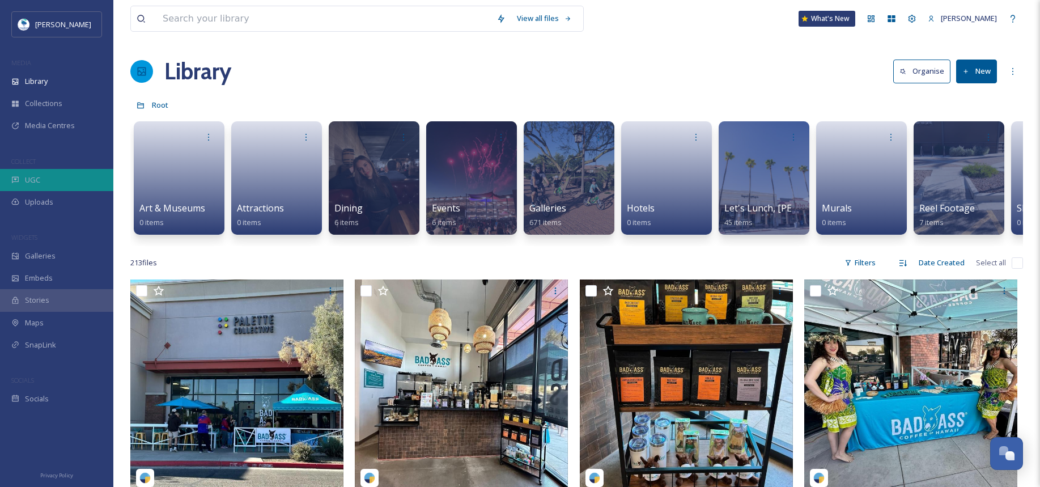
click at [56, 177] on div "UGC" at bounding box center [56, 180] width 113 height 22
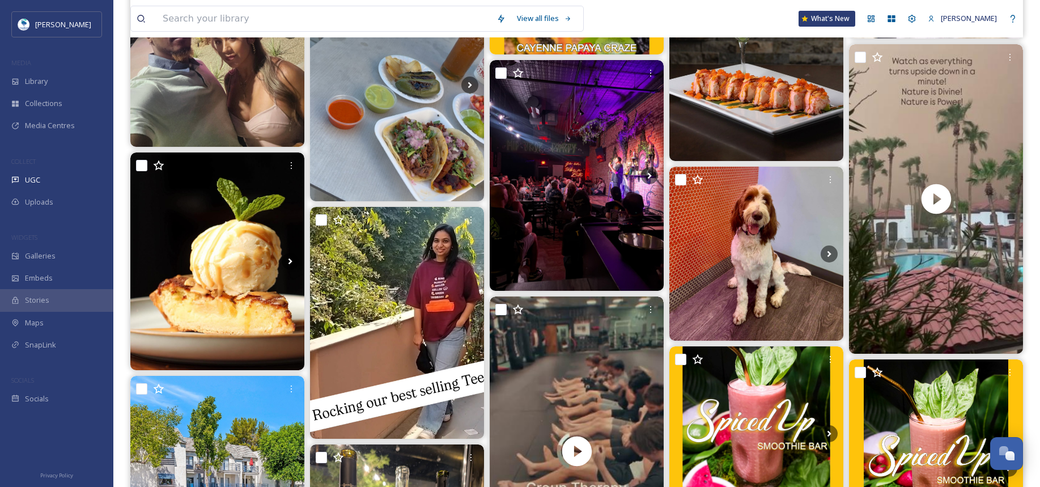
scroll to position [3683, 0]
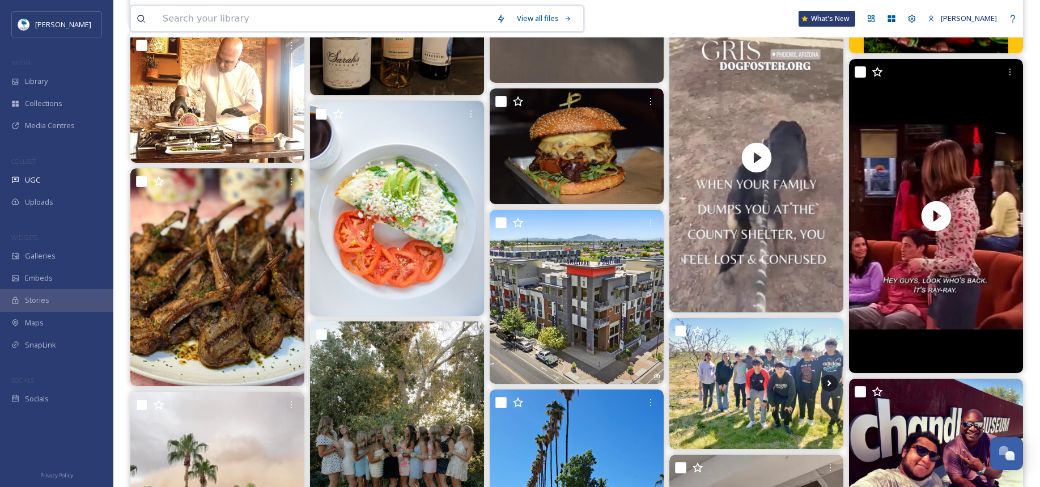
click at [340, 16] on input at bounding box center [324, 18] width 334 height 25
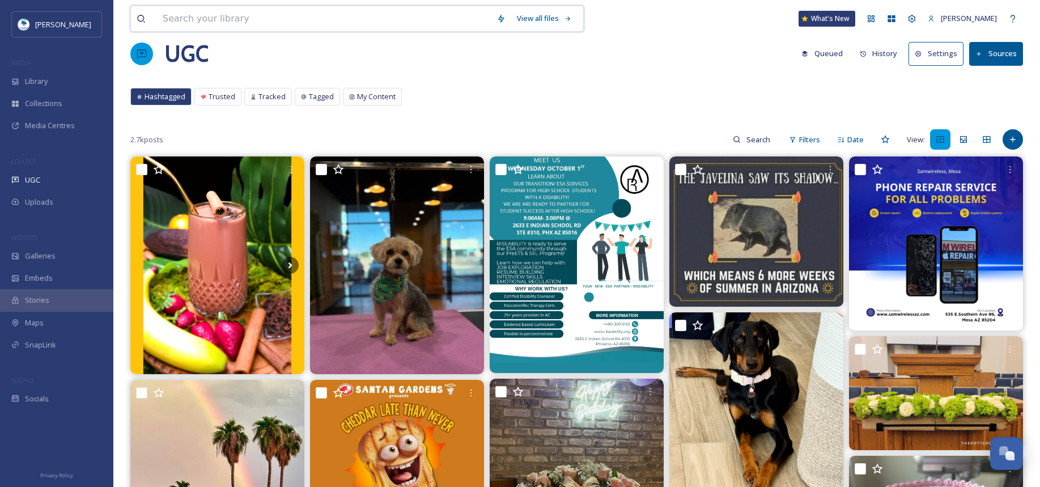
scroll to position [5, 0]
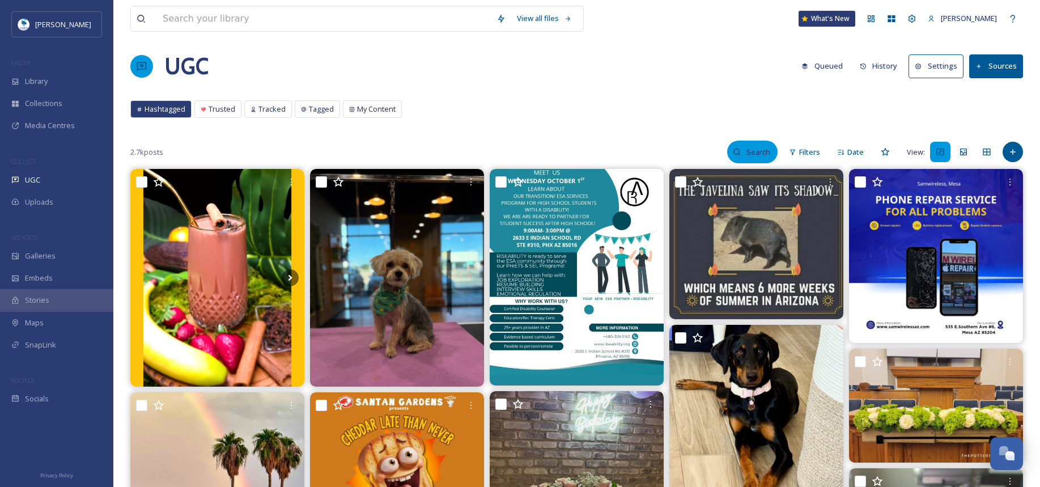
click at [767, 151] on input at bounding box center [759, 152] width 37 height 23
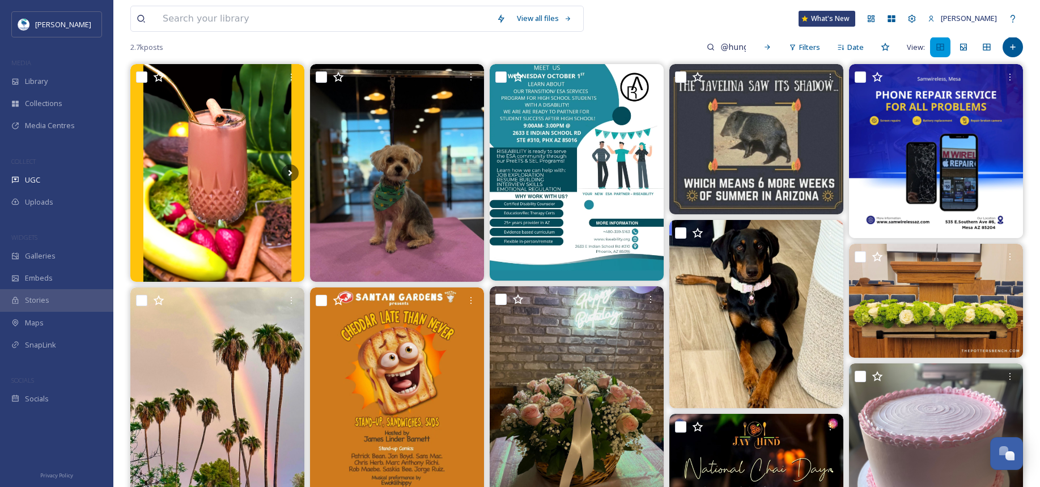
scroll to position [0, 0]
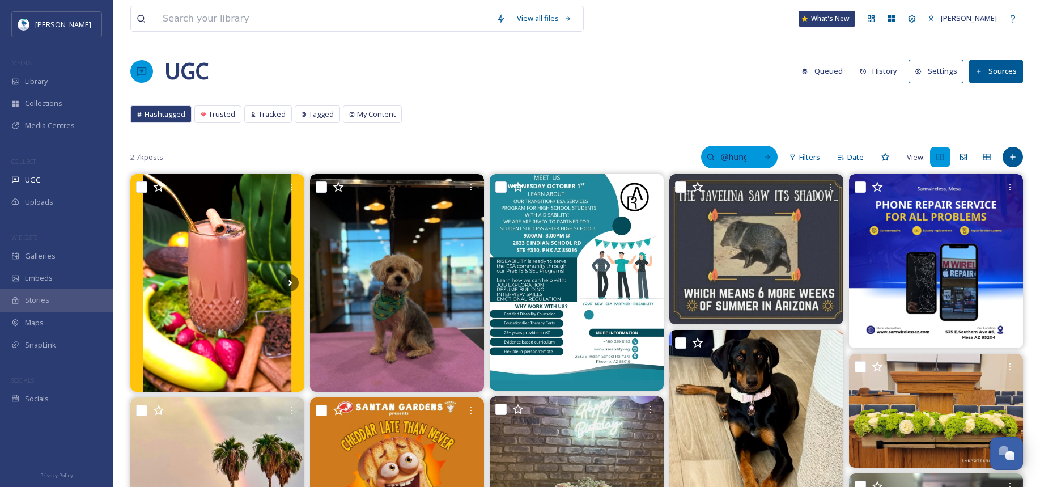
click at [750, 158] on input "@hungrymonk" at bounding box center [733, 157] width 37 height 23
click at [732, 153] on input "@hungrymonk" at bounding box center [709, 157] width 85 height 23
type input "@hungrymonkaz"
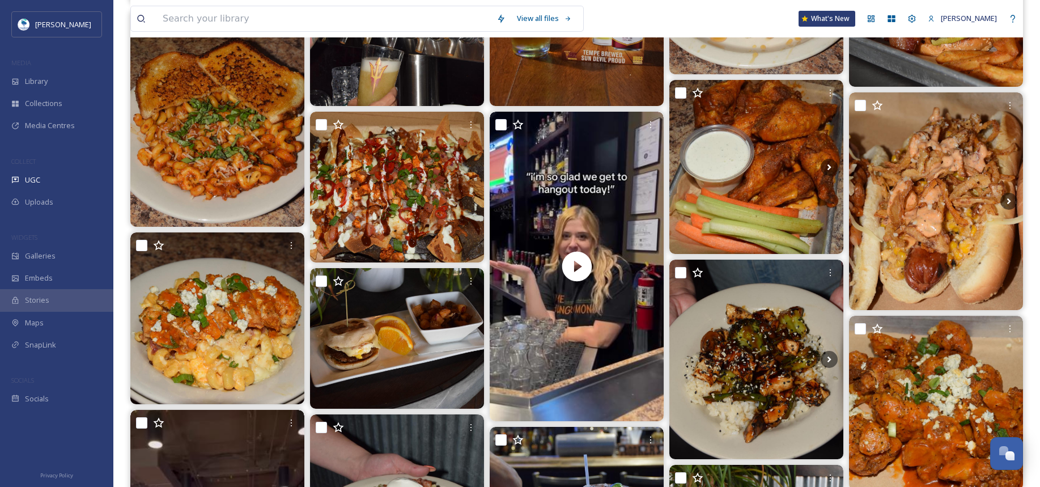
scroll to position [5, 0]
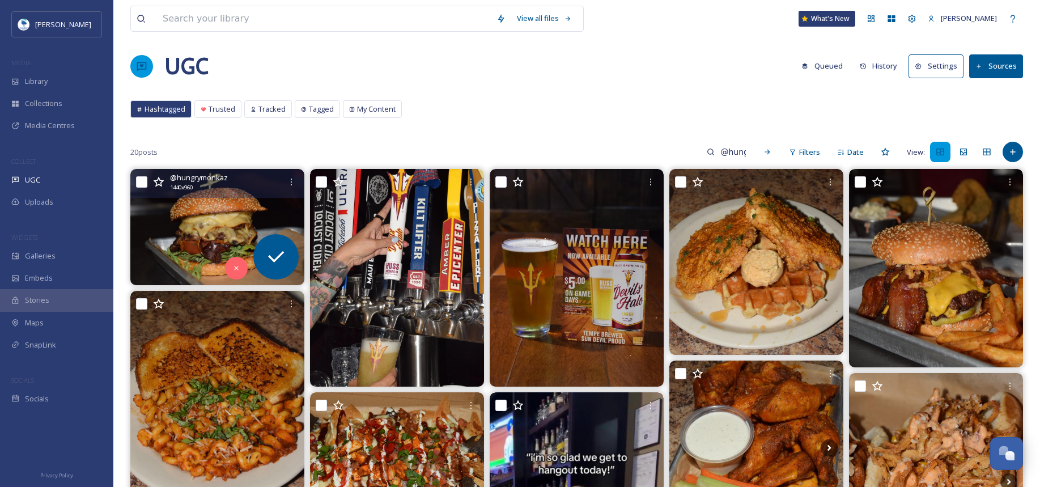
click at [202, 226] on img at bounding box center [217, 227] width 174 height 116
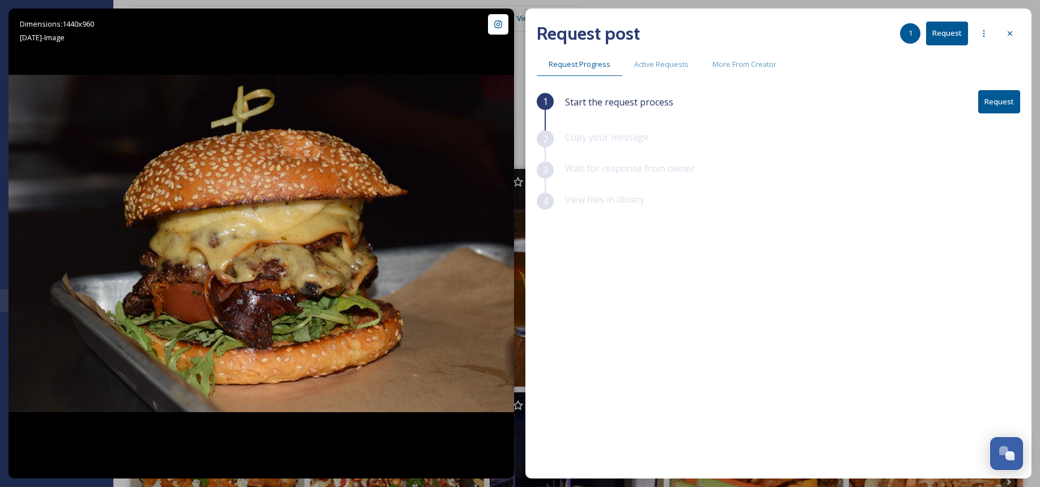
click at [998, 101] on button "Request" at bounding box center [999, 101] width 42 height 23
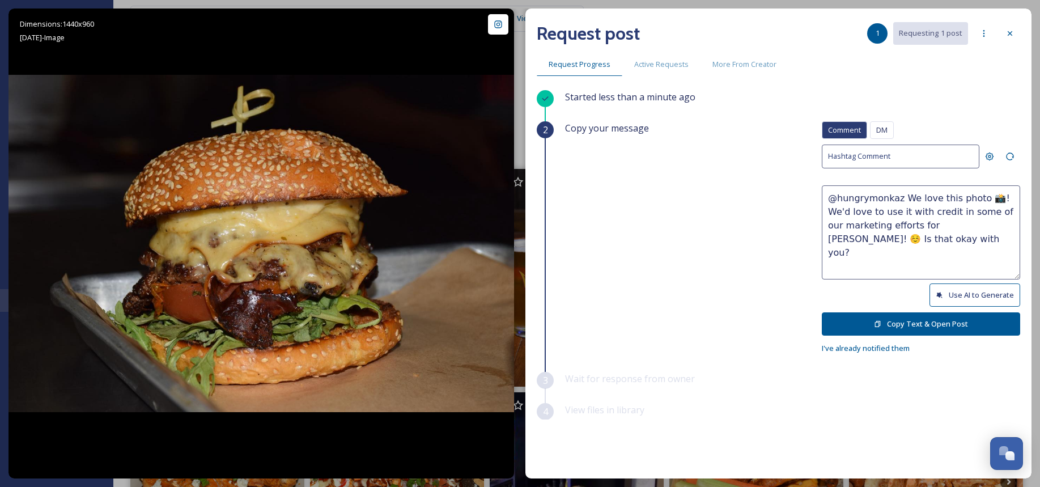
drag, startPoint x: 893, startPoint y: 197, endPoint x: 976, endPoint y: 197, distance: 83.3
click at [976, 197] on textarea "@hungrymonkaz We love this photo 📸! We'd love to use it with credit in some of …" at bounding box center [921, 232] width 198 height 94
click at [978, 298] on button "Use AI to Generate" at bounding box center [975, 294] width 91 height 23
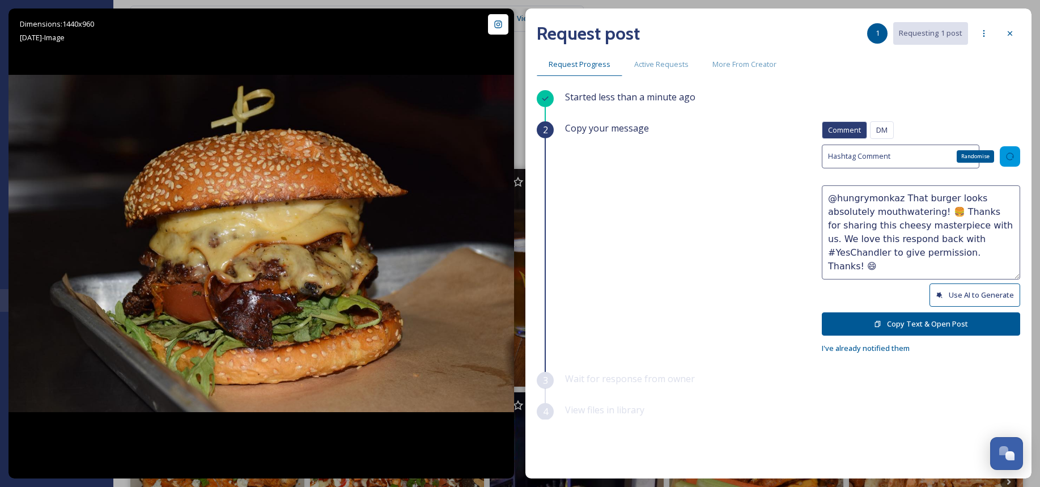
click at [1006, 154] on icon at bounding box center [1010, 156] width 9 height 9
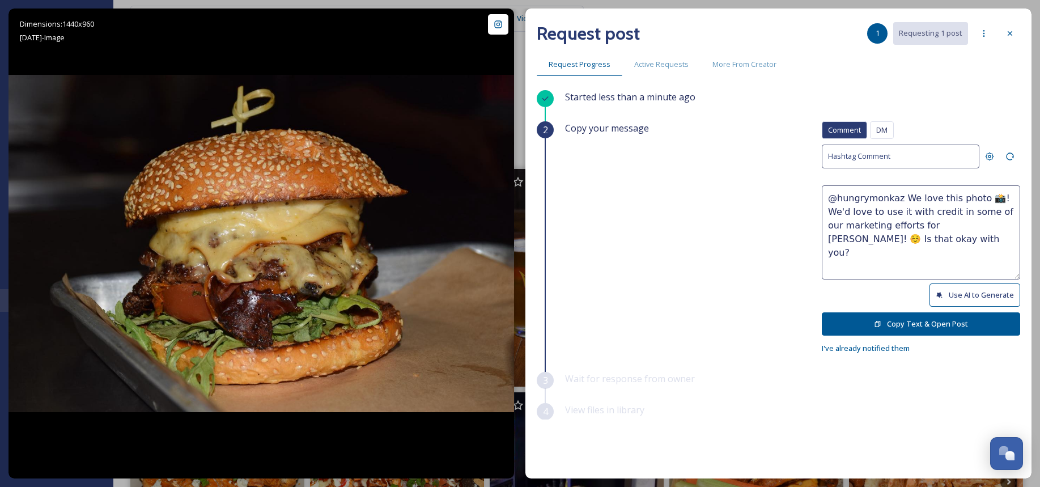
drag, startPoint x: 891, startPoint y: 197, endPoint x: 979, endPoint y: 199, distance: 87.9
click at [979, 199] on textarea "@hungrymonkaz We love this photo 📸! We'd love to use it with credit in some of …" at bounding box center [921, 232] width 198 height 94
click at [914, 197] on textarea "@hungrymonkaz YUM! We'd love to use it with credit in some of our marketing eff…" at bounding box center [921, 232] width 198 height 94
click at [913, 196] on textarea "@hungrymonkaz YUM! We'd love to use it with credit in some of our marketing eff…" at bounding box center [921, 232] width 198 height 94
click at [926, 196] on textarea "@hungrymonkaz YUM!🙌 We'd love to use it with credit in some of our marketing ef…" at bounding box center [921, 232] width 198 height 94
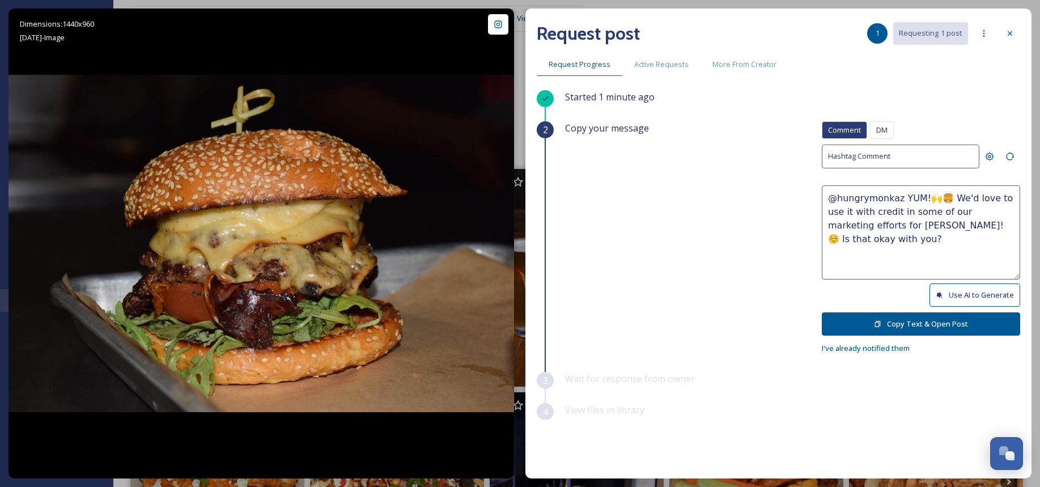
click at [942, 195] on textarea "@hungrymonkaz YUM!🙌🍔 We'd love to use it with credit in some of our marketing e…" at bounding box center [921, 232] width 198 height 94
drag, startPoint x: 978, startPoint y: 210, endPoint x: 985, endPoint y: 210, distance: 6.2
click at [985, 210] on textarea "@hungrymonkaz YUM!🙌🍔 Adding this to our must try list now!! We'd love to use it…" at bounding box center [921, 232] width 198 height 94
click at [960, 235] on textarea "@hungrymonkaz YUM!🙌🍔 Adding this to our must try list now!! We'd love to use th…" at bounding box center [921, 232] width 198 height 94
click at [1006, 235] on textarea "@hungrymonkaz YUM!🙌🍔 Adding this to our must try list now!! We'd love to use th…" at bounding box center [921, 232] width 198 height 94
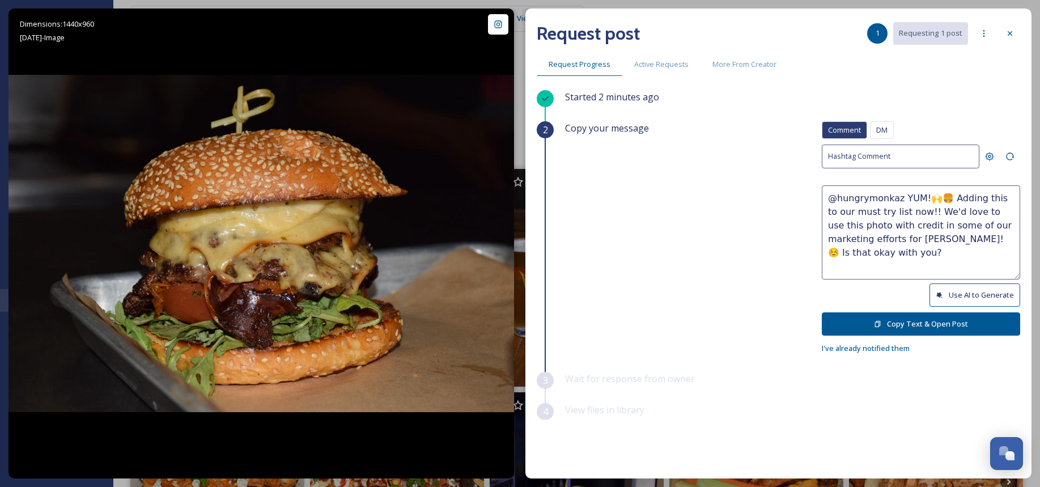
type textarea "@hungrymonkaz YUM!🙌🍔 Adding this to our must try list now!! We'd love to use th…"
click at [906, 324] on button "Copy Text & Open Post" at bounding box center [921, 323] width 198 height 23
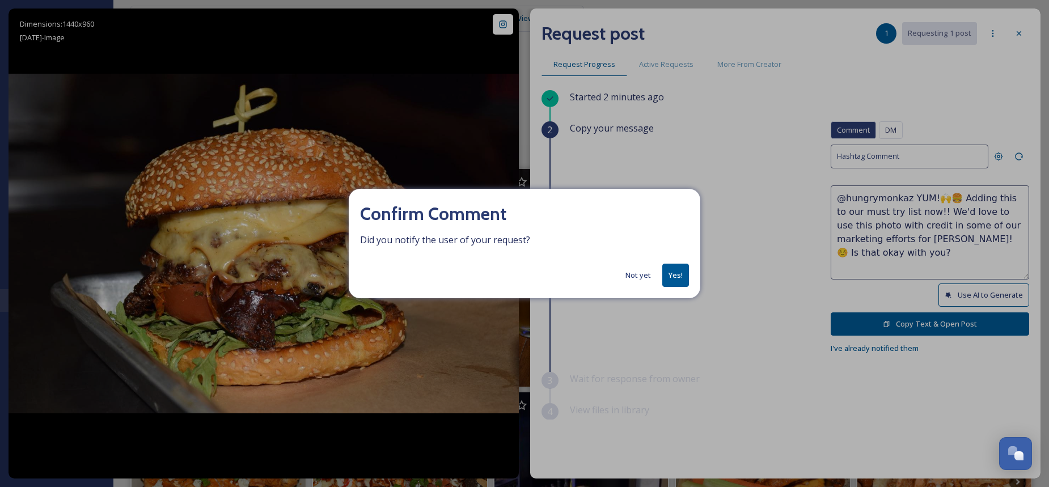
click at [676, 273] on button "Yes!" at bounding box center [675, 275] width 27 height 23
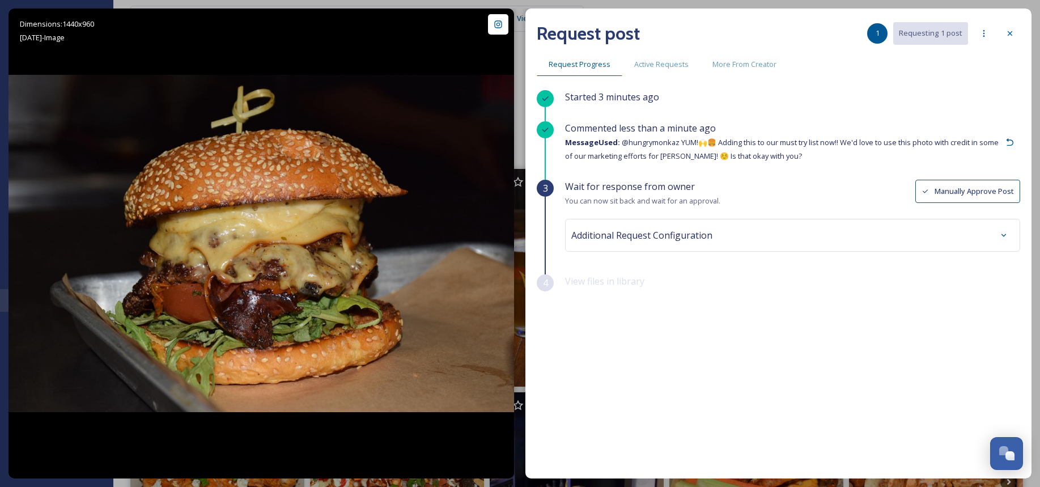
click at [953, 239] on div "Additional Request Configuration" at bounding box center [792, 235] width 443 height 20
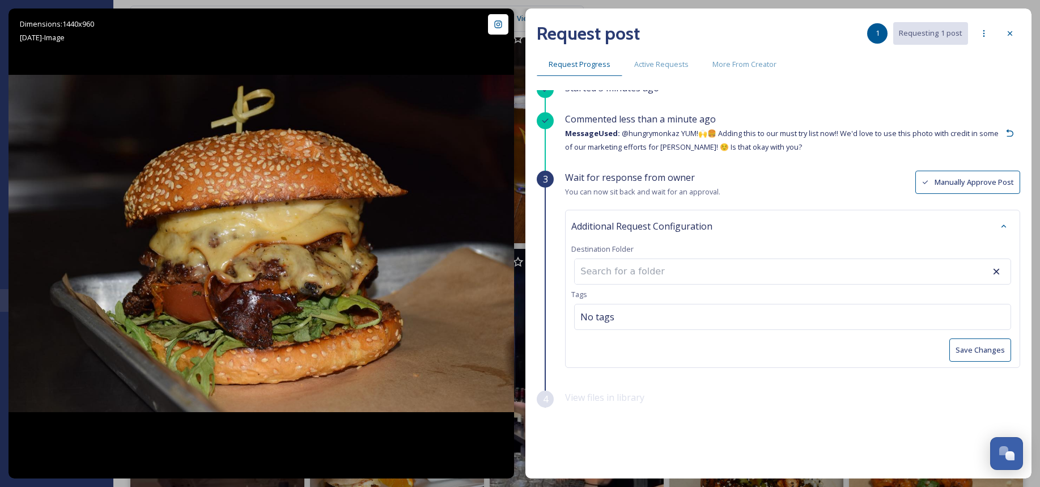
scroll to position [175, 0]
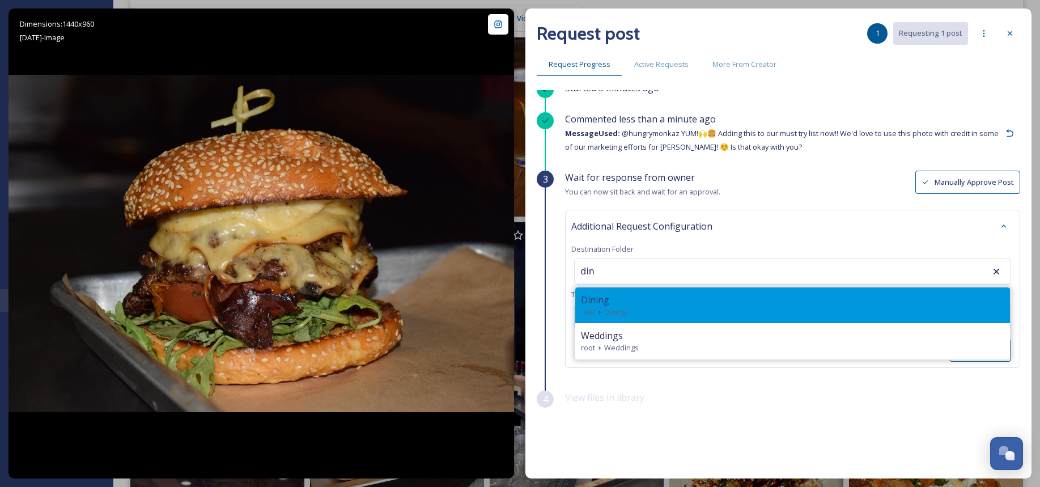
click at [720, 299] on div "Dining" at bounding box center [792, 300] width 423 height 14
type input "Dining"
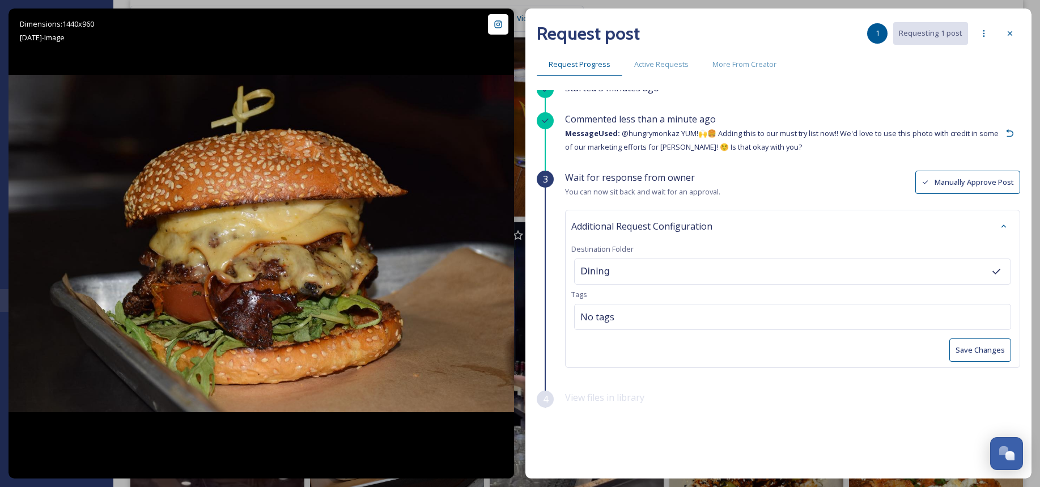
click at [977, 351] on button "Save Changes" at bounding box center [980, 349] width 62 height 23
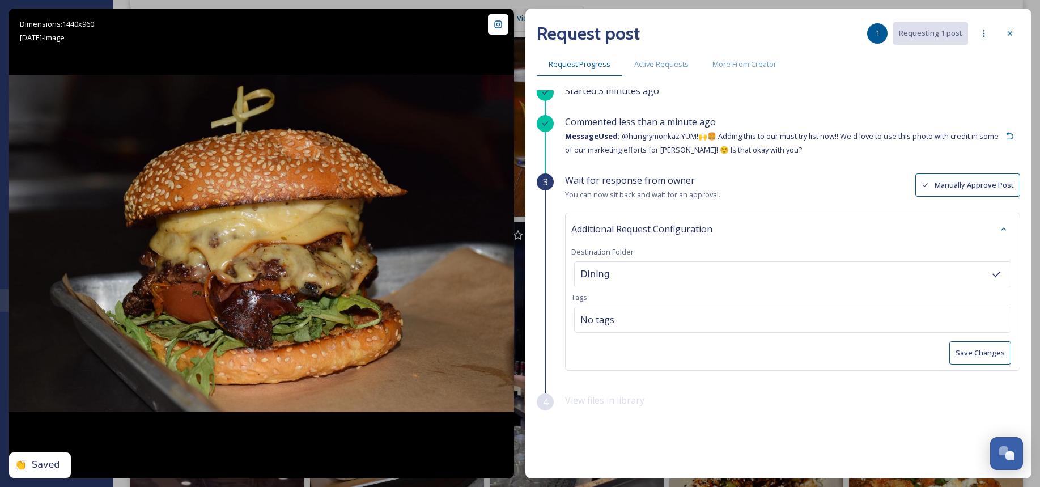
scroll to position [9, 0]
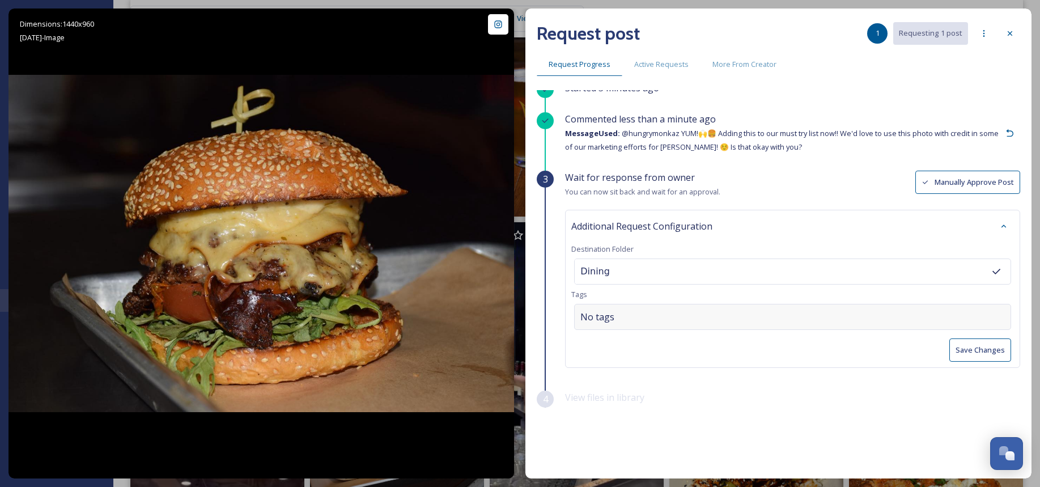
click at [739, 312] on div "No tags" at bounding box center [792, 317] width 437 height 26
drag, startPoint x: 620, startPoint y: 316, endPoint x: 558, endPoint y: 316, distance: 61.8
click at [559, 316] on div "3 Wait for response from owner You can now sit back and wait for an approval. M…" at bounding box center [778, 281] width 483 height 220
drag, startPoint x: 641, startPoint y: 316, endPoint x: 523, endPoint y: 316, distance: 117.9
click at [524, 316] on div "Dimensions: 1440 x 960 [DATE] - Image @ hungrymonkaz Posted [DATE] View Post It…" at bounding box center [520, 244] width 1023 height 470
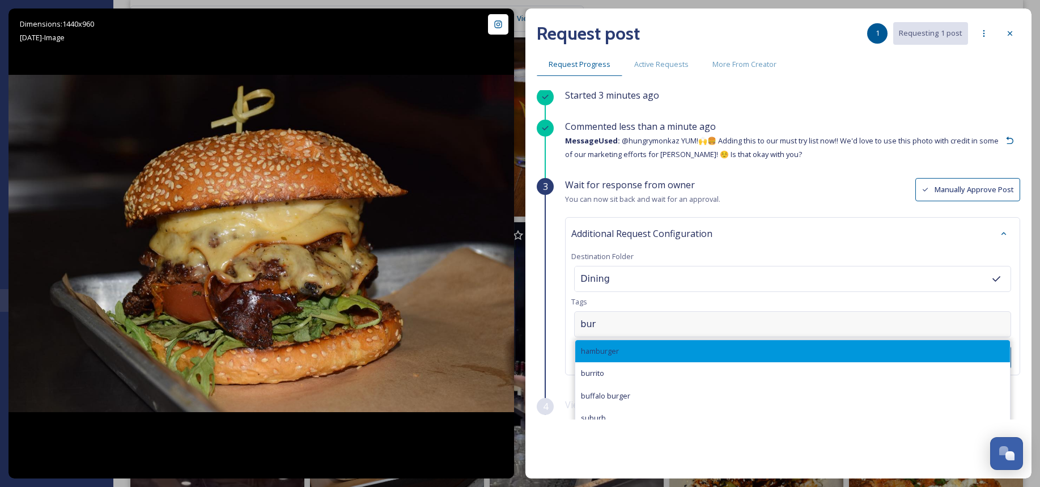
scroll to position [0, 0]
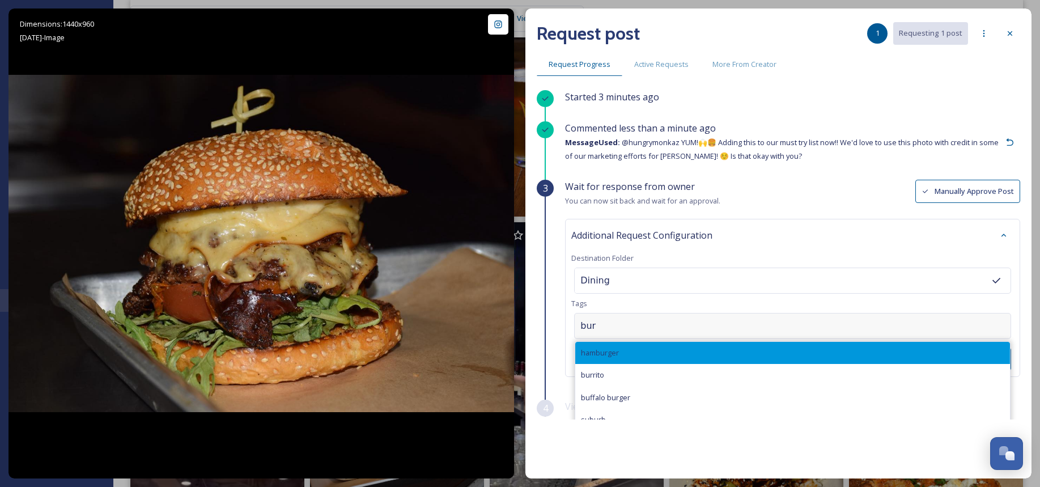
type input "bur"
click at [637, 350] on div "hamburger" at bounding box center [792, 353] width 435 height 22
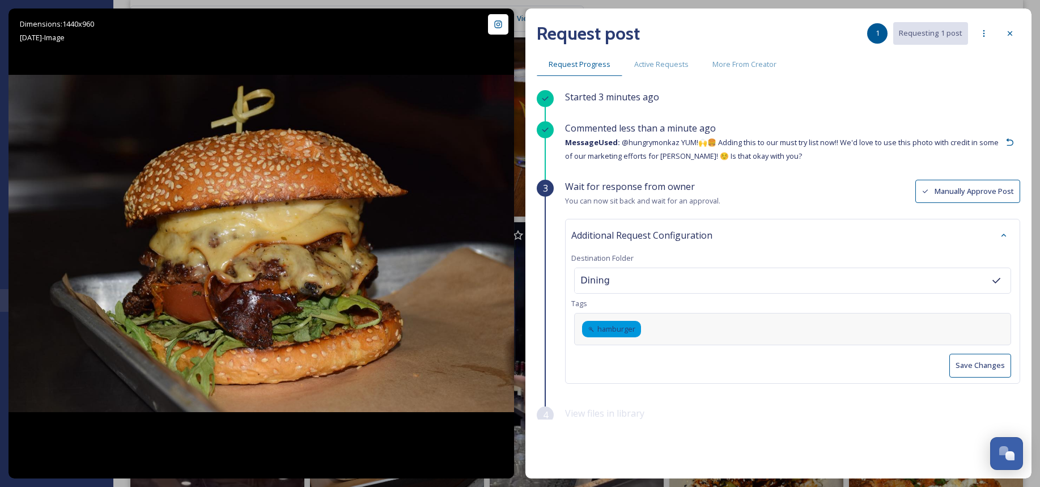
click at [978, 362] on button "Save Changes" at bounding box center [980, 365] width 62 height 23
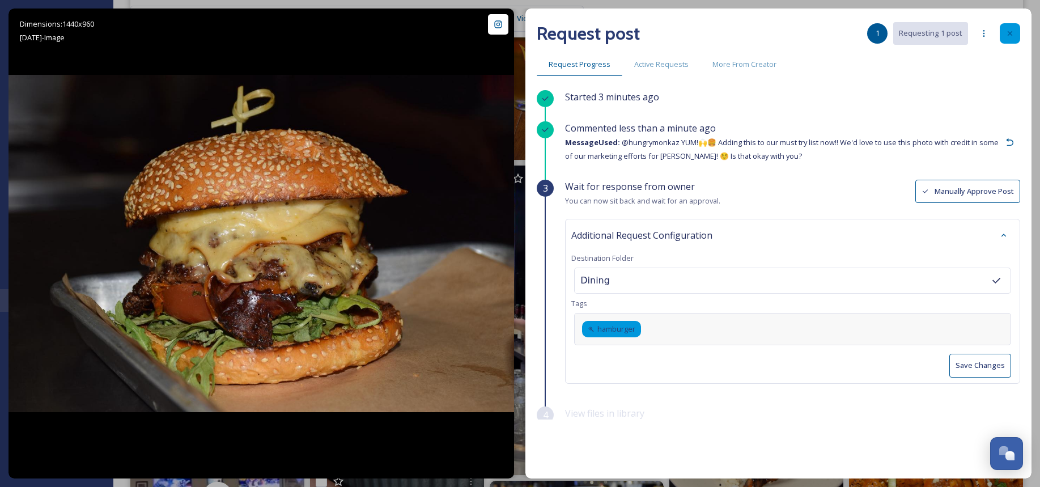
click at [1010, 36] on icon at bounding box center [1010, 33] width 9 height 9
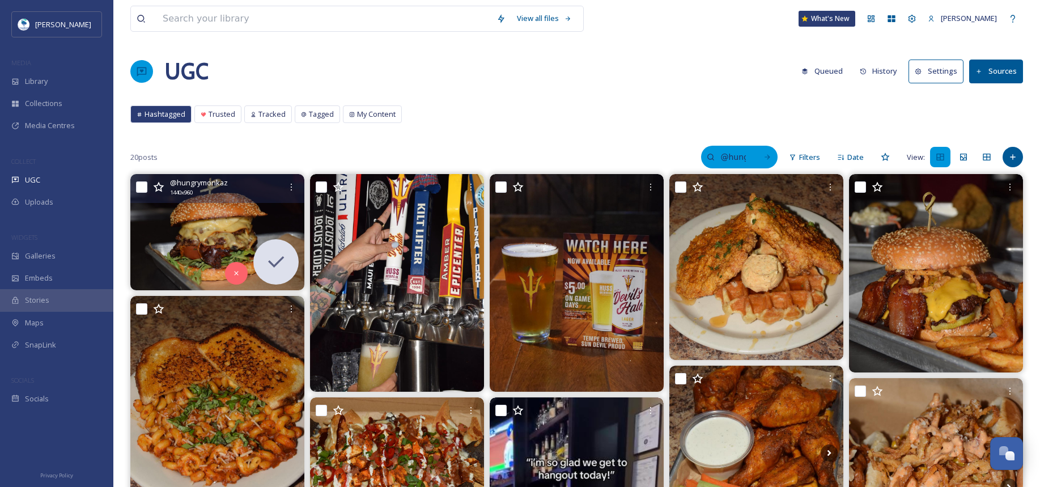
click at [750, 156] on input "@hungrymonkaz" at bounding box center [733, 157] width 37 height 23
drag, startPoint x: 745, startPoint y: 158, endPoint x: 638, endPoint y: 154, distance: 107.8
click at [638, 154] on div "20 posts @hungrymonkaz Filters Date View:" at bounding box center [576, 157] width 893 height 23
click at [688, 80] on div "UGC Queued History Settings Sources" at bounding box center [576, 71] width 893 height 34
click at [824, 69] on button "Queued" at bounding box center [822, 71] width 53 height 22
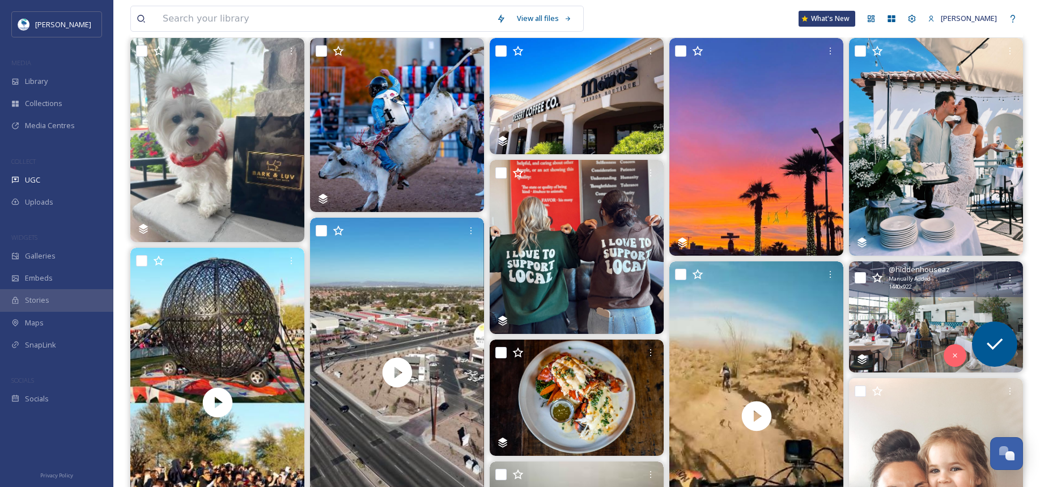
scroll to position [113, 0]
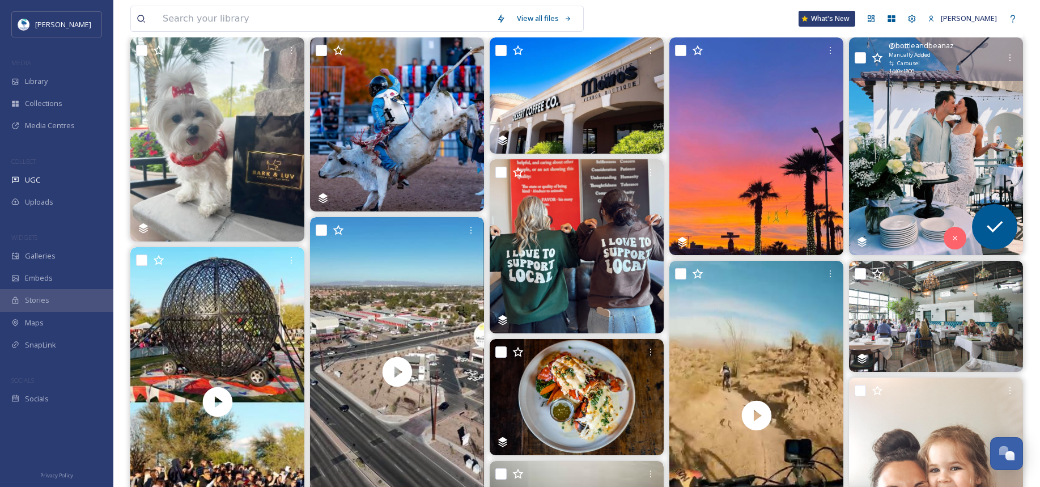
click at [975, 136] on img at bounding box center [936, 146] width 174 height 218
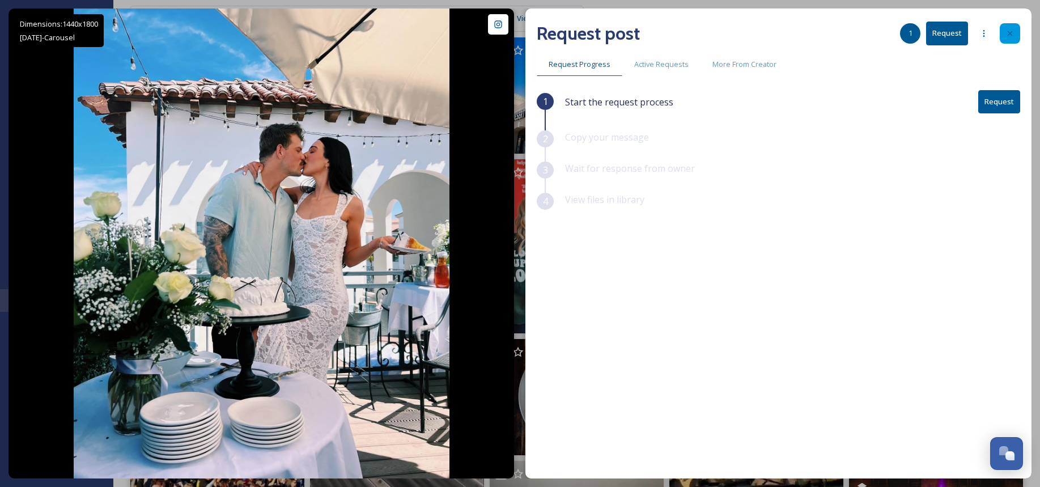
click at [1004, 31] on div at bounding box center [1010, 33] width 20 height 20
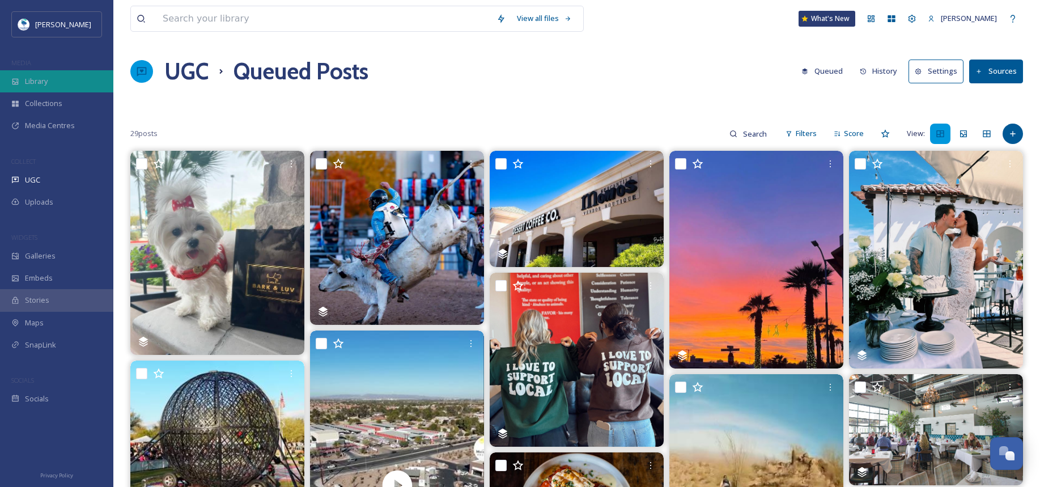
click at [61, 78] on div "Library" at bounding box center [56, 81] width 113 height 22
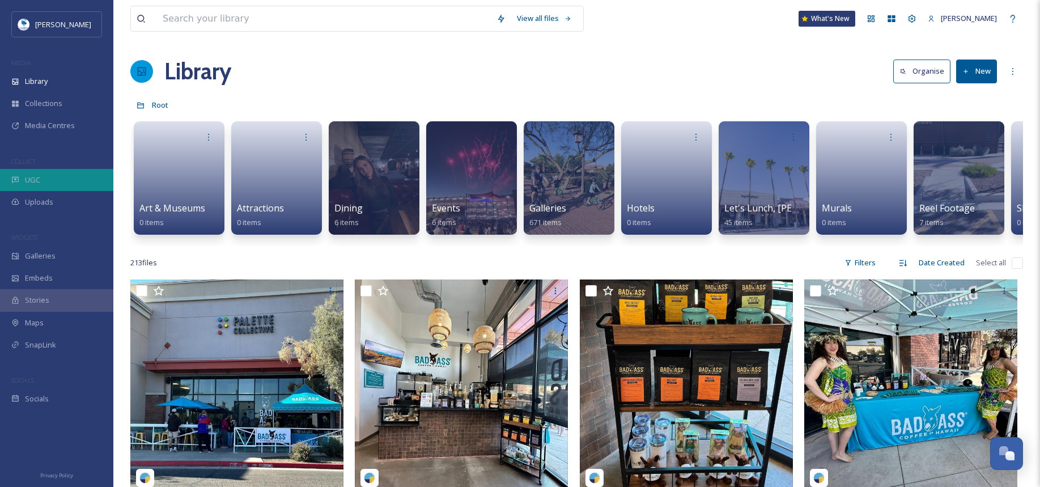
click at [77, 180] on div "UGC" at bounding box center [56, 180] width 113 height 22
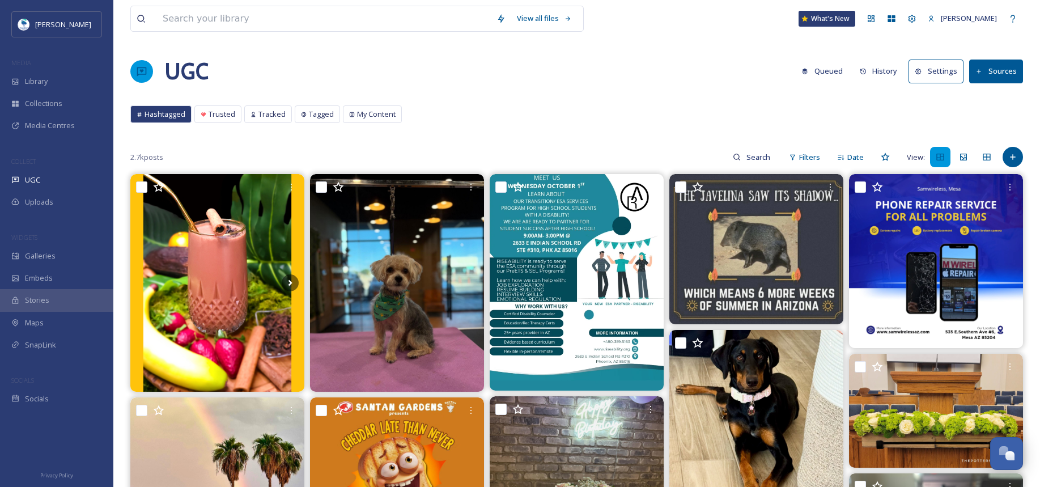
click at [926, 85] on div "UGC Queued History Settings Sources" at bounding box center [576, 71] width 893 height 34
click at [927, 74] on button "Settings" at bounding box center [936, 71] width 55 height 23
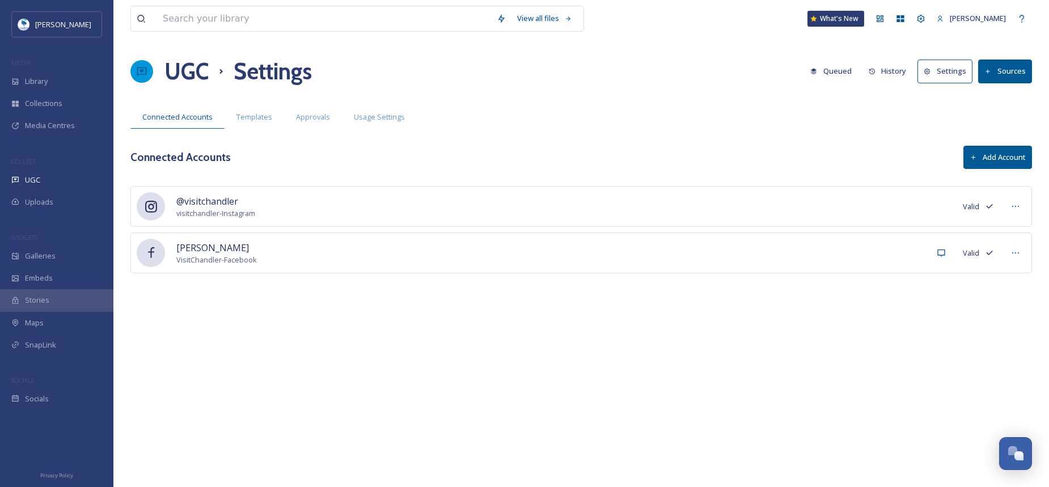
click at [889, 71] on button "History" at bounding box center [887, 71] width 49 height 22
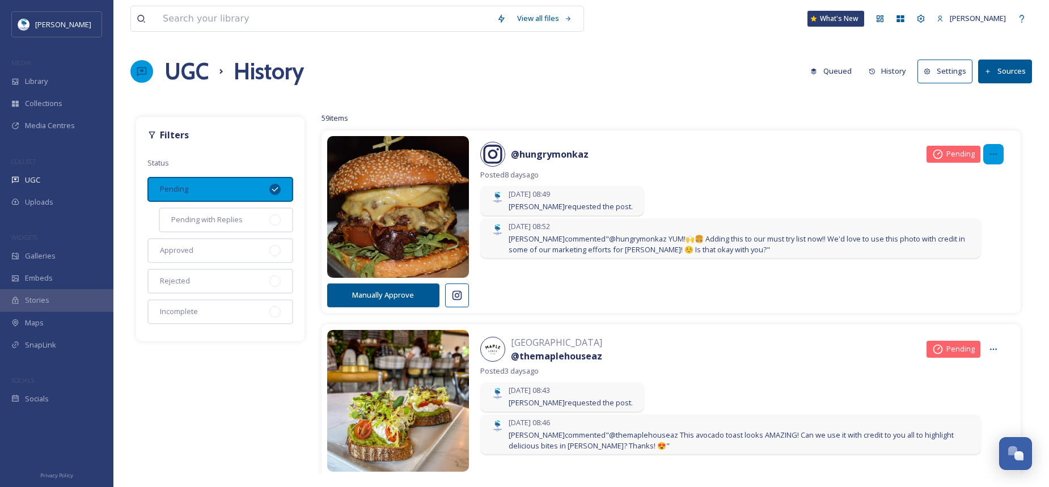
click at [986, 150] on div at bounding box center [993, 154] width 20 height 20
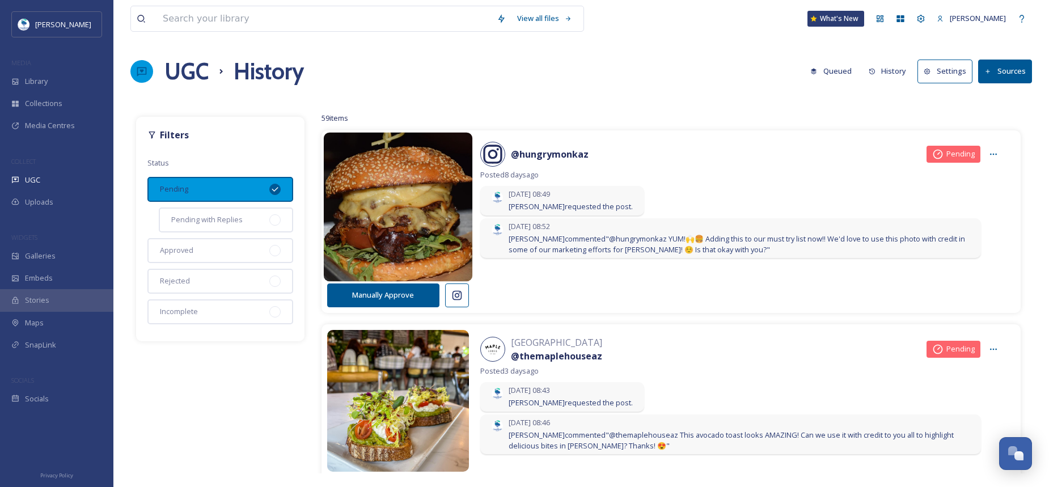
click at [432, 195] on img at bounding box center [397, 207] width 149 height 179
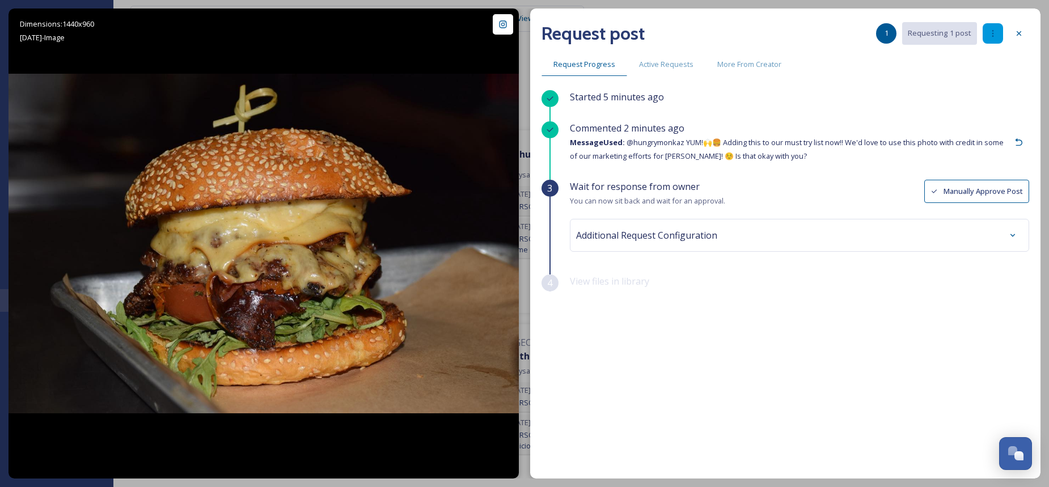
click at [993, 35] on icon at bounding box center [992, 33] width 9 height 9
click at [737, 65] on span "More From Creator" at bounding box center [749, 64] width 64 height 11
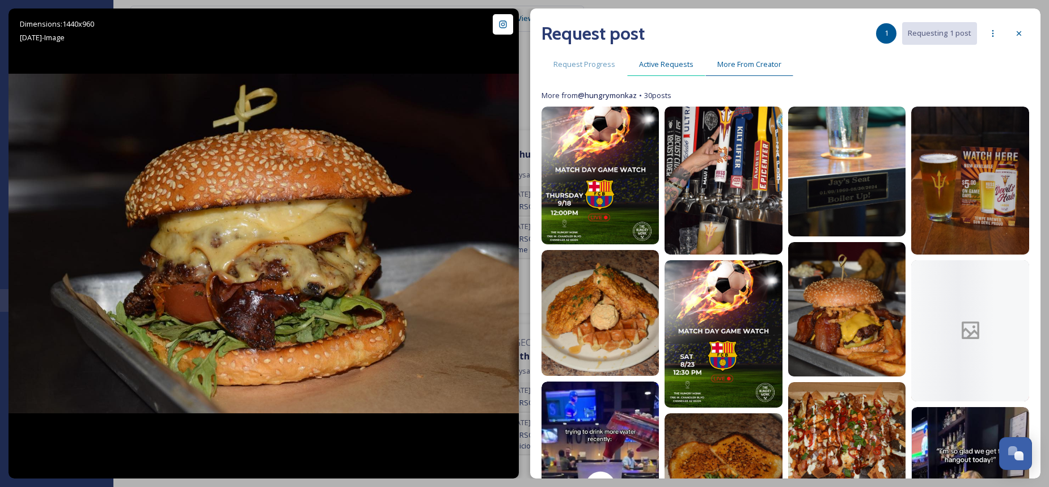
click at [680, 63] on span "Active Requests" at bounding box center [666, 64] width 54 height 11
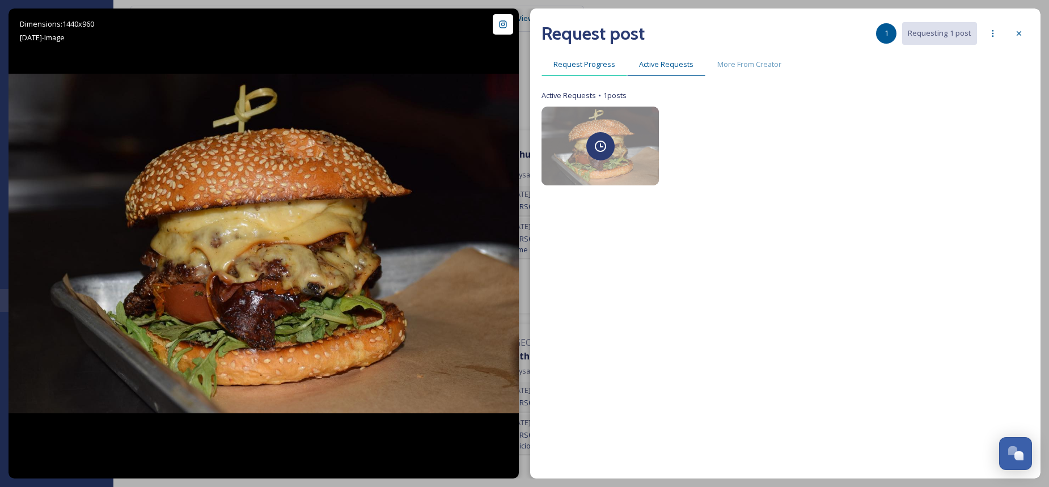
click at [586, 62] on span "Request Progress" at bounding box center [584, 64] width 62 height 11
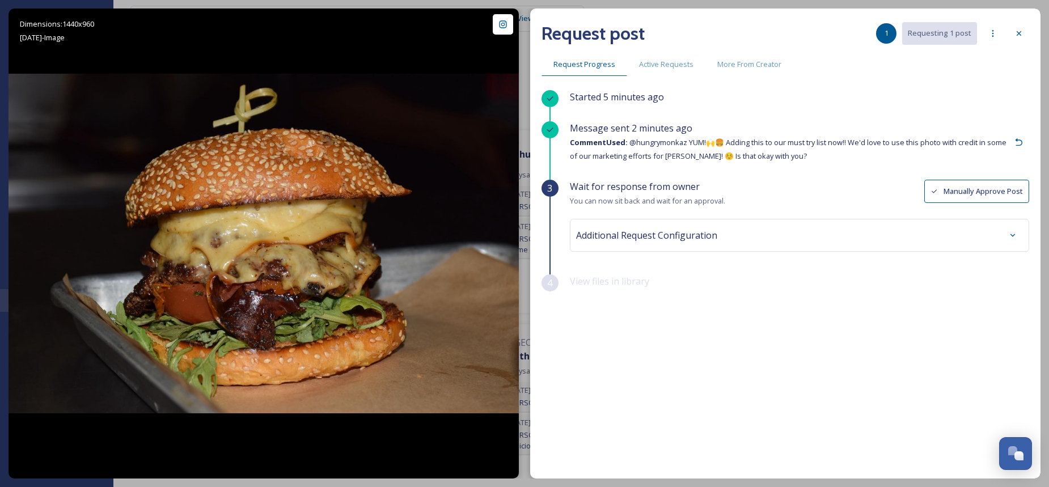
click at [817, 225] on div "Additional Request Configuration" at bounding box center [799, 235] width 447 height 20
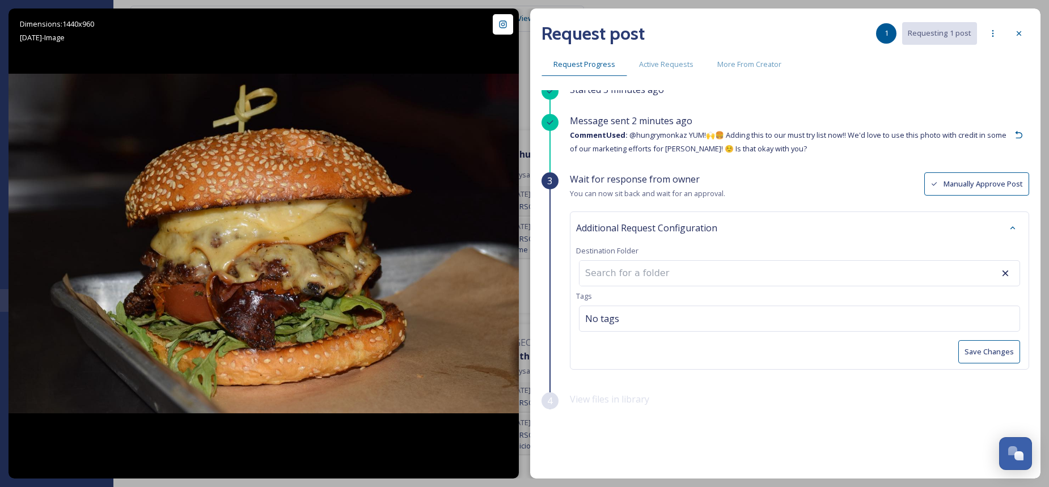
scroll to position [9, 0]
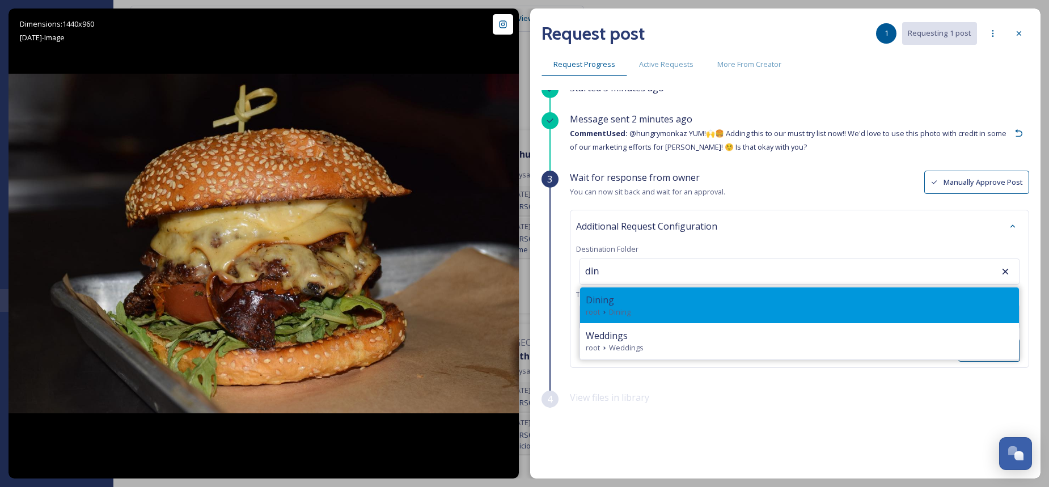
click at [647, 307] on div "root Dining" at bounding box center [799, 312] width 427 height 11
type input "Dining"
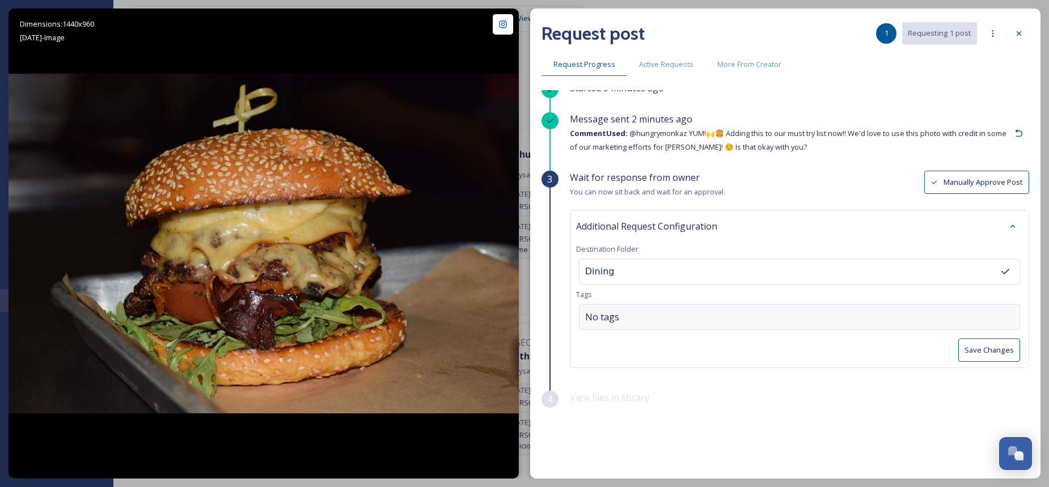
click at [647, 319] on div "No tags" at bounding box center [799, 317] width 441 height 26
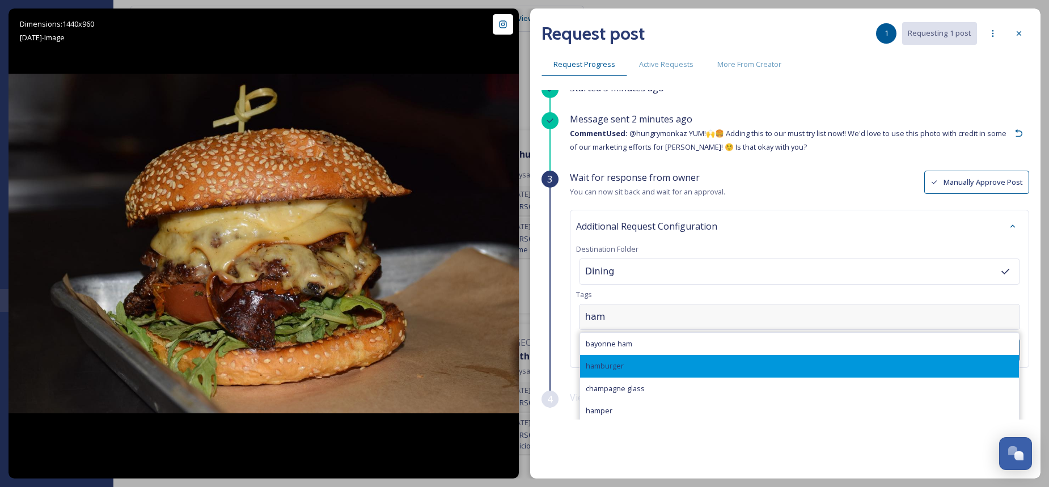
type input "ham"
click at [638, 365] on div "hamburger" at bounding box center [799, 366] width 439 height 22
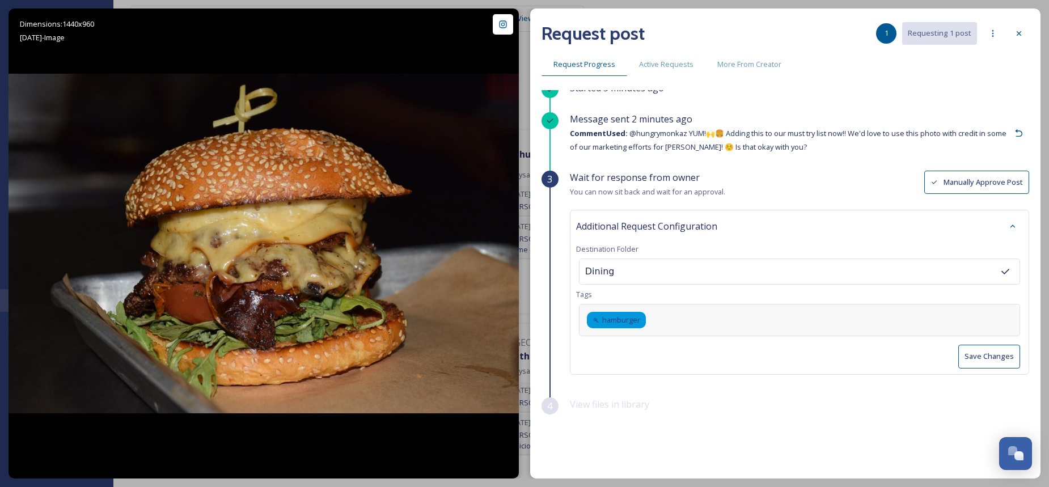
click at [983, 356] on button "Save Changes" at bounding box center [989, 356] width 62 height 23
click at [1022, 36] on icon at bounding box center [1018, 33] width 9 height 9
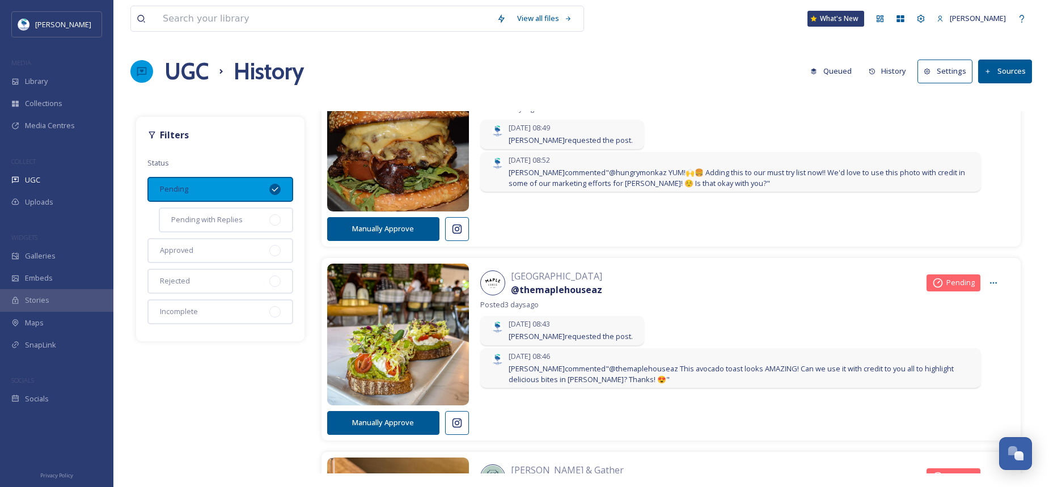
scroll to position [170, 0]
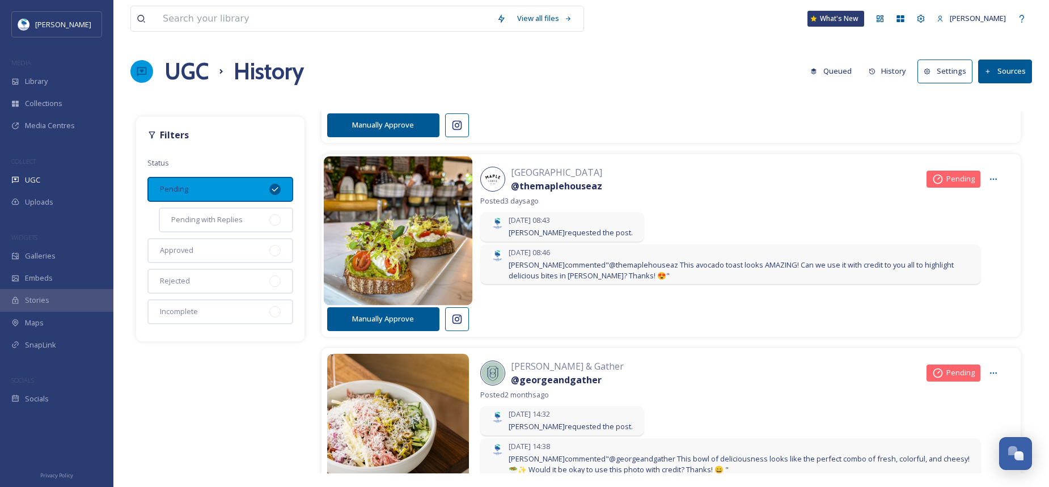
click at [383, 240] on img at bounding box center [397, 231] width 149 height 179
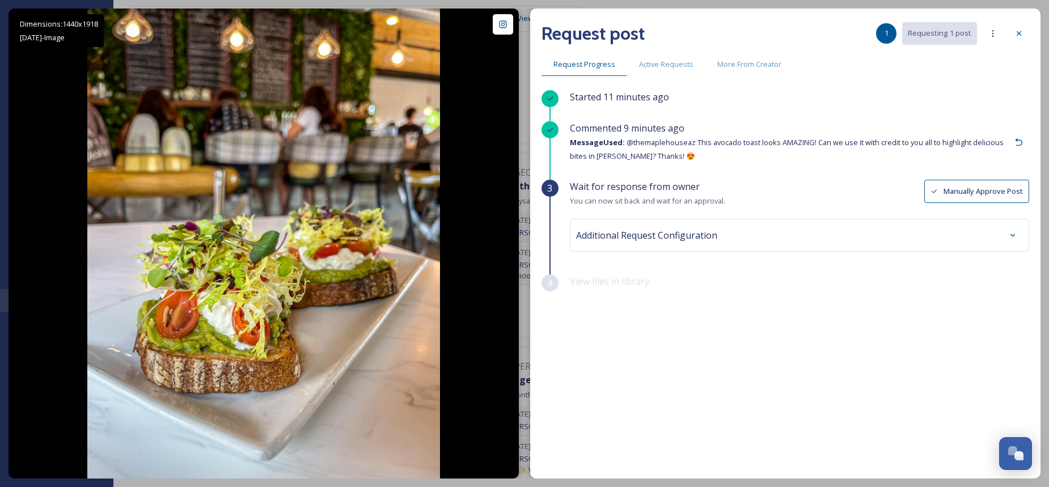
click at [709, 225] on div "Additional Request Configuration" at bounding box center [799, 235] width 447 height 20
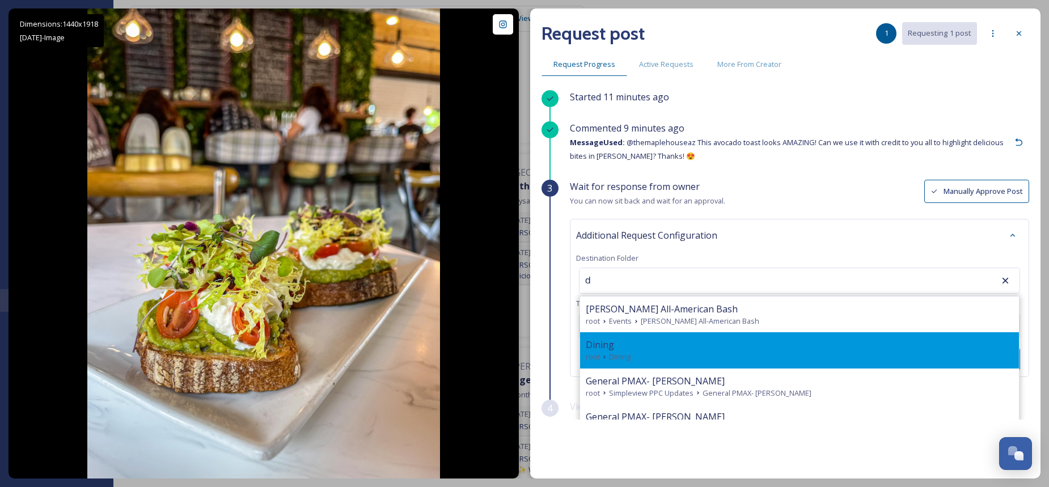
click at [622, 342] on div "Dining" at bounding box center [799, 345] width 427 height 14
type input "Dining"
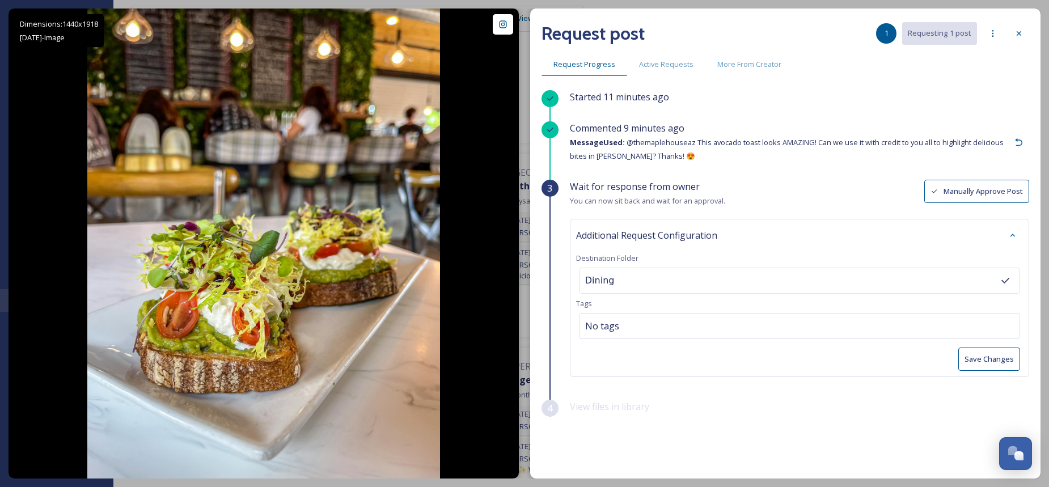
click at [969, 358] on button "Save Changes" at bounding box center [989, 358] width 62 height 23
click at [1021, 30] on icon at bounding box center [1018, 33] width 9 height 9
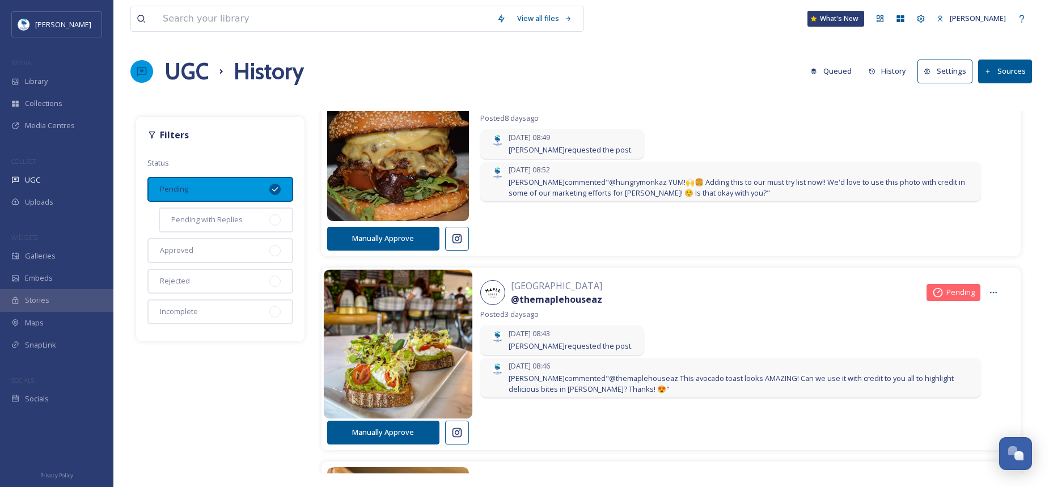
scroll to position [0, 0]
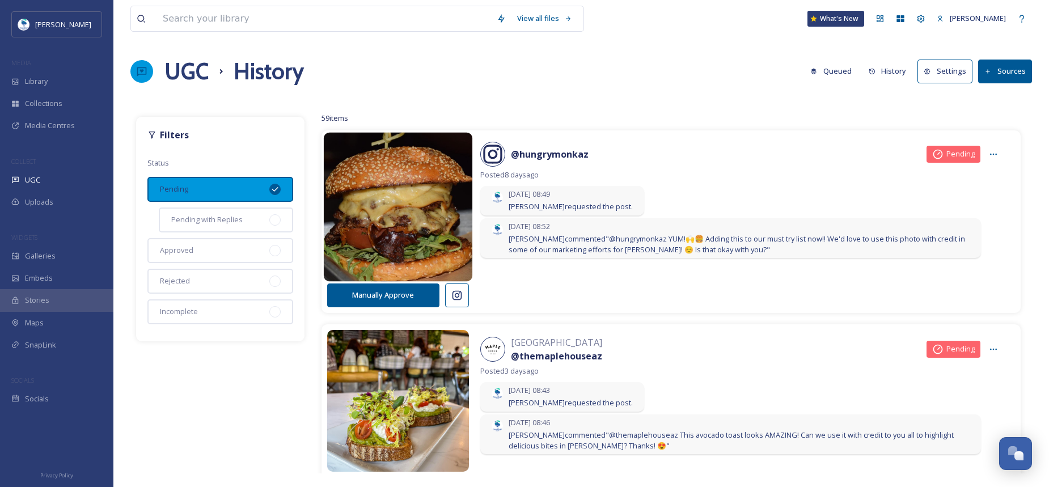
click at [416, 190] on img at bounding box center [397, 207] width 149 height 179
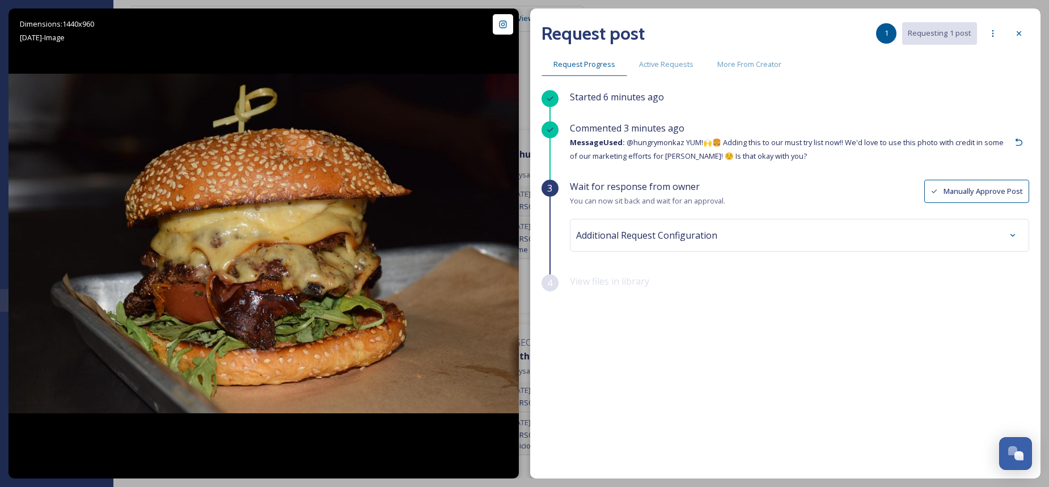
click at [767, 235] on div "Additional Request Configuration" at bounding box center [799, 235] width 447 height 20
click at [767, 234] on div "Additional Request Configuration" at bounding box center [799, 235] width 447 height 20
click at [1017, 31] on icon at bounding box center [1018, 33] width 9 height 9
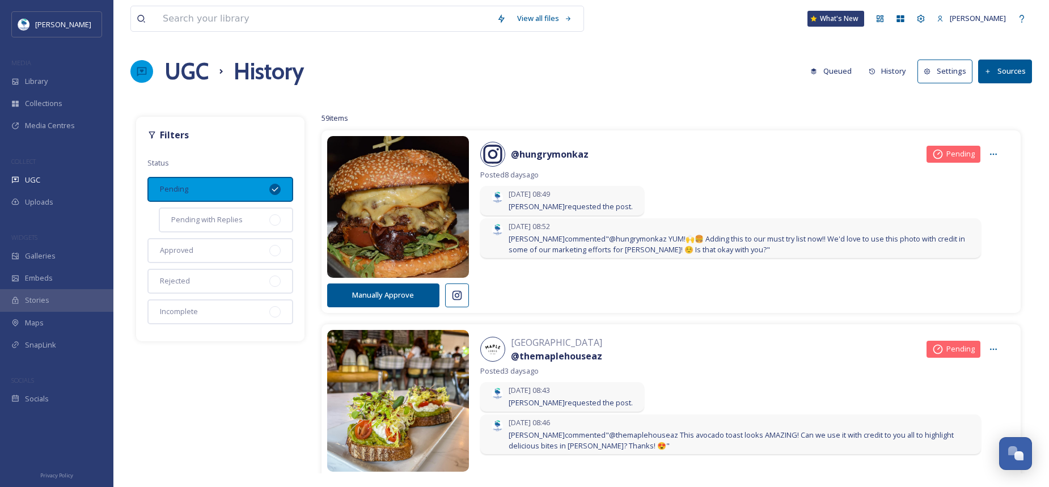
click at [82, 243] on div "WIDGETS" at bounding box center [56, 237] width 113 height 15
click at [82, 257] on div "Galleries" at bounding box center [56, 256] width 113 height 22
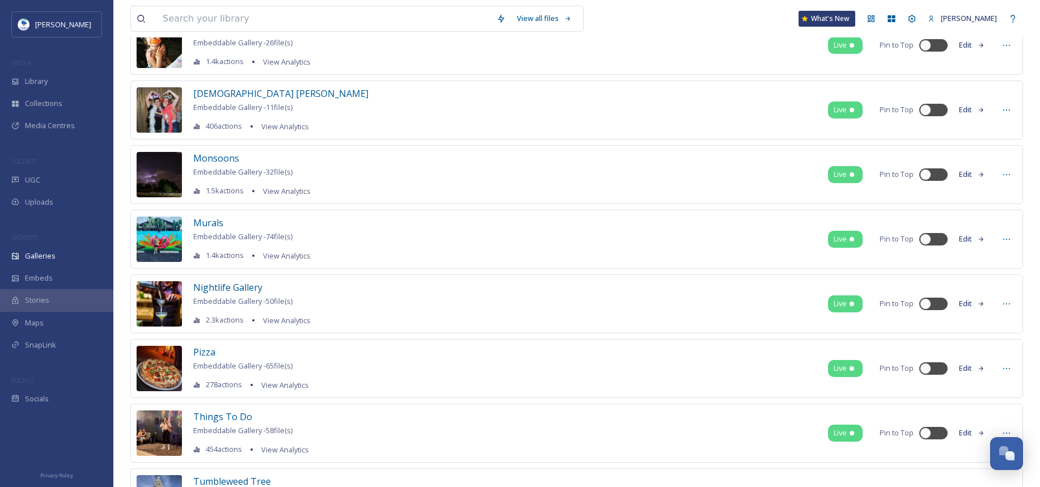
scroll to position [1624, 0]
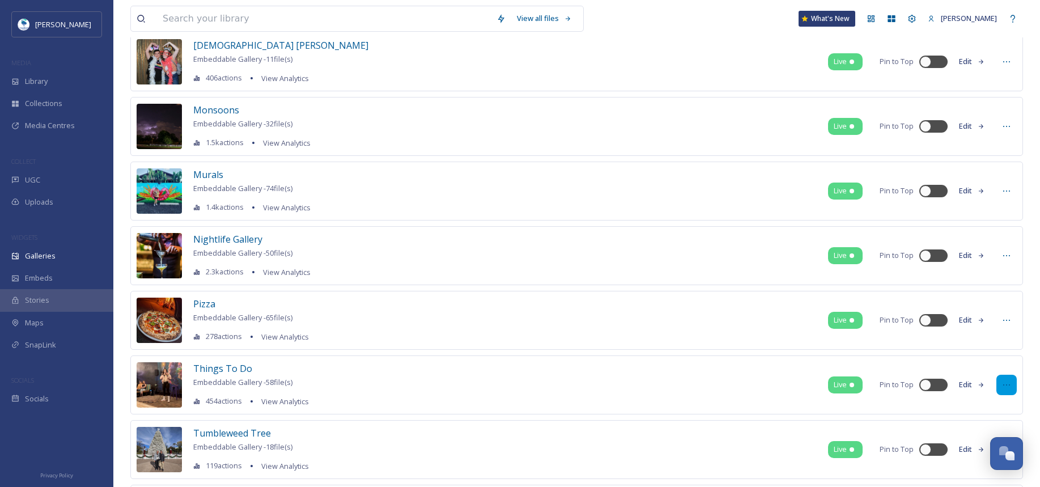
click at [1006, 384] on icon at bounding box center [1006, 384] width 9 height 9
click at [982, 411] on span "Edit Gallery" at bounding box center [979, 409] width 38 height 11
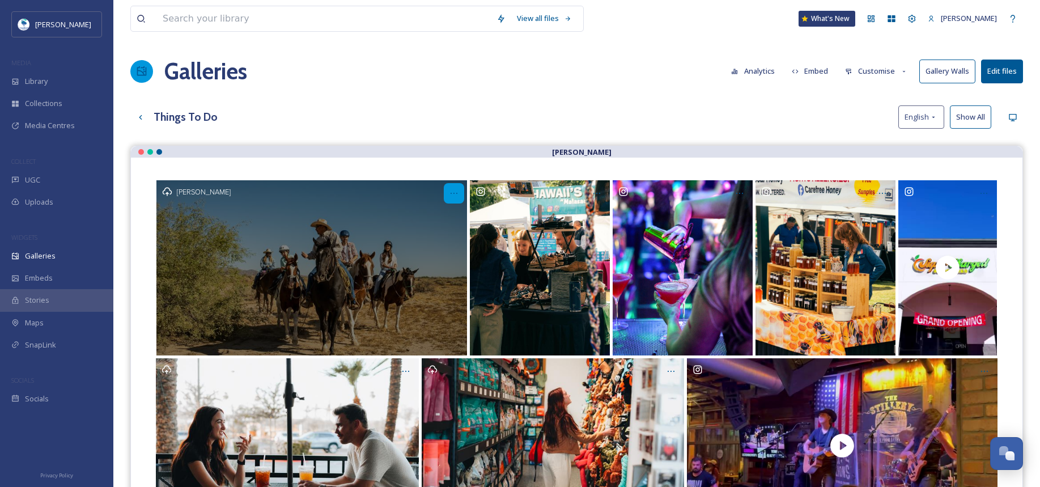
click at [453, 195] on icon "Opens media popup. Media description: DSCF8974 higher res.jpg." at bounding box center [453, 193] width 9 height 9
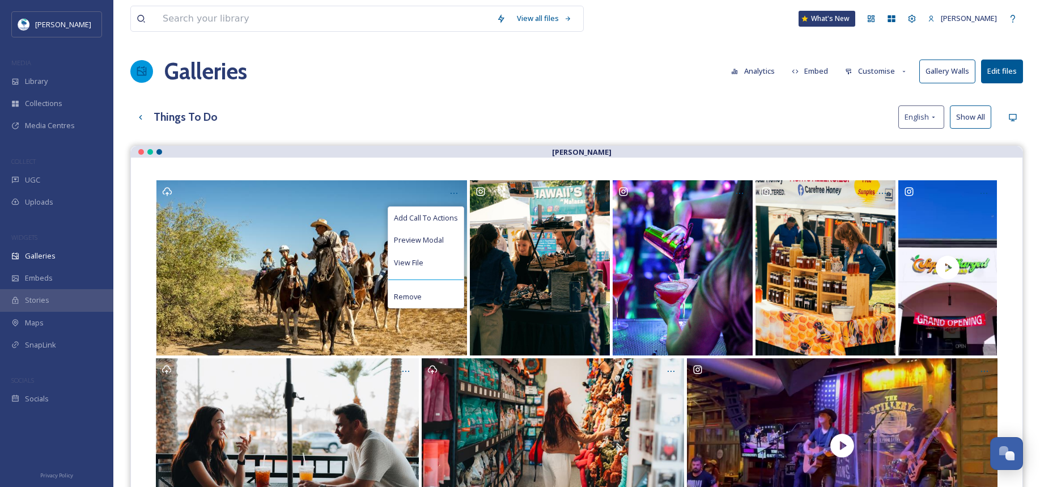
click at [757, 111] on div "Things To Do English Show All" at bounding box center [576, 116] width 893 height 23
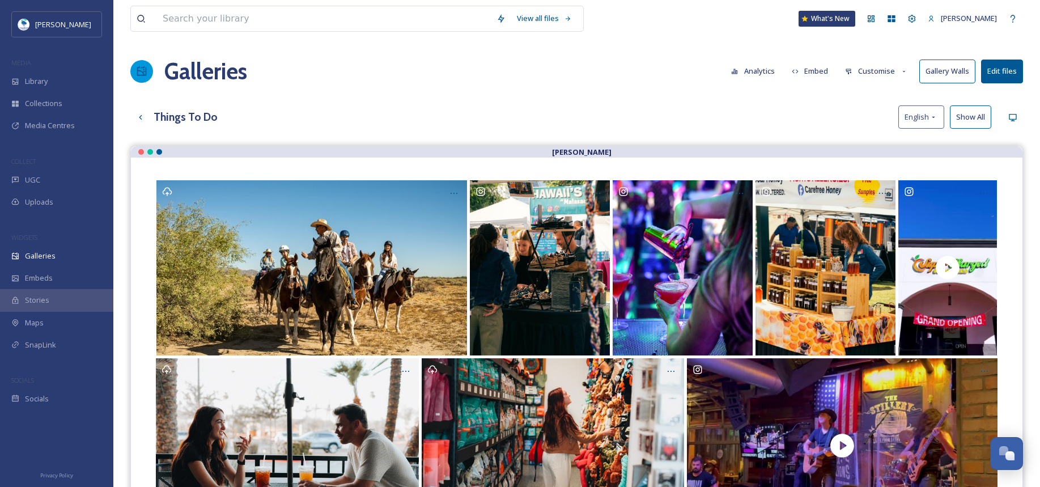
click at [1008, 76] on button "Edit files" at bounding box center [1002, 71] width 42 height 23
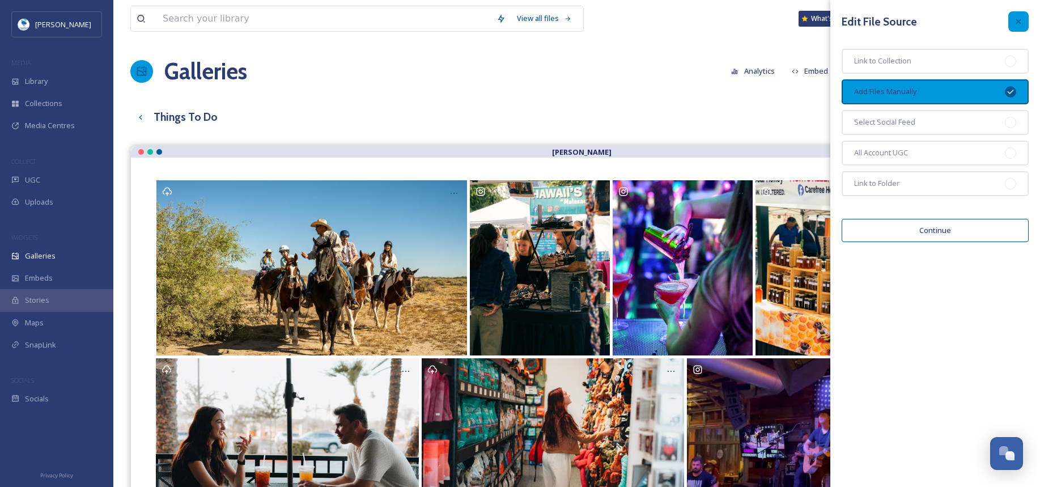
click at [1024, 18] on div at bounding box center [1018, 21] width 20 height 20
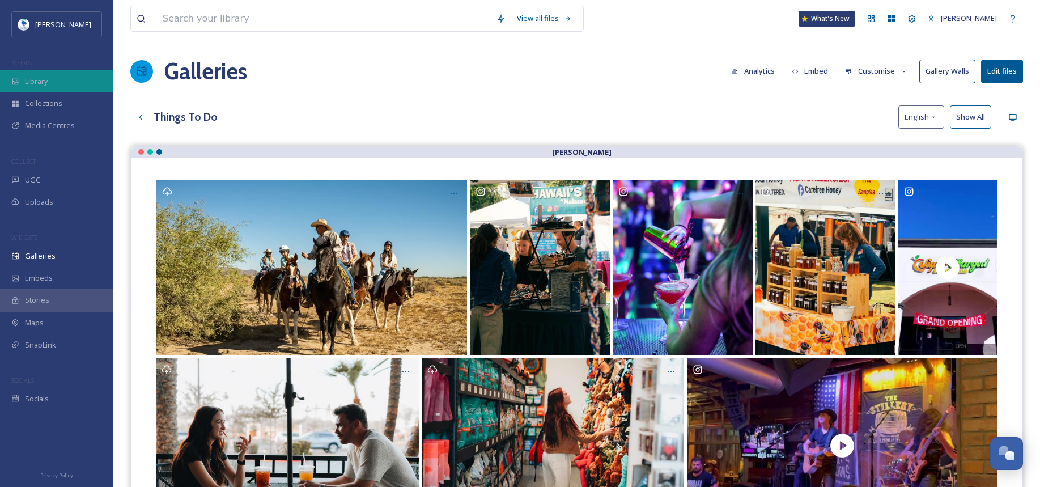
click at [52, 83] on div "Library" at bounding box center [56, 81] width 113 height 22
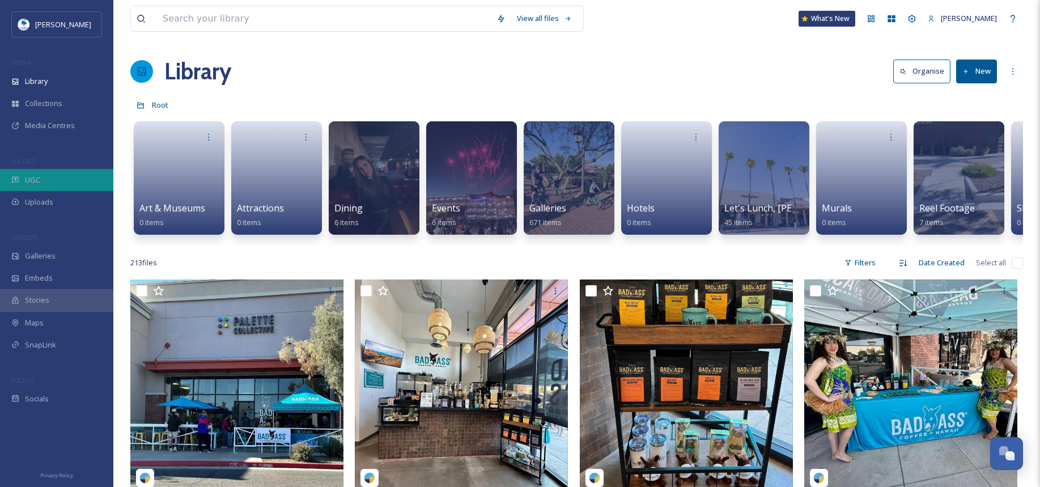
click at [49, 180] on div "UGC" at bounding box center [56, 180] width 113 height 22
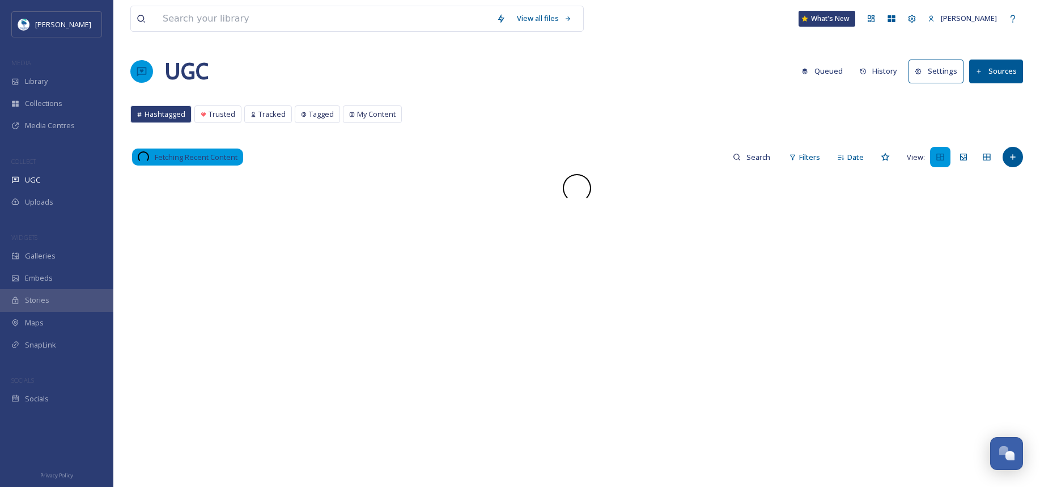
click at [888, 69] on button "History" at bounding box center [878, 71] width 49 height 22
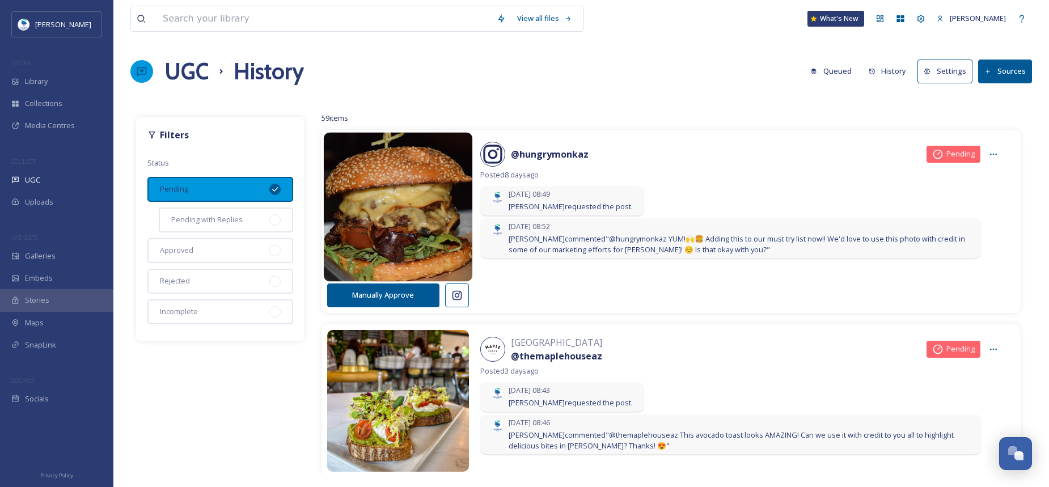
click at [404, 219] on img at bounding box center [397, 207] width 149 height 179
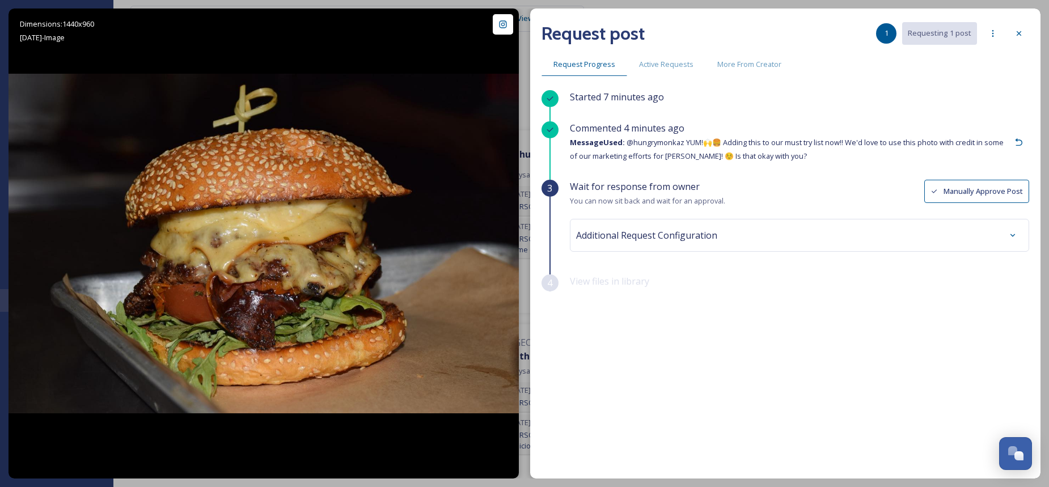
click at [739, 226] on div "Additional Request Configuration" at bounding box center [799, 235] width 447 height 20
click at [739, 227] on div "Additional Request Configuration" at bounding box center [799, 235] width 447 height 20
click at [1009, 453] on div "Open Chat" at bounding box center [1012, 451] width 10 height 10
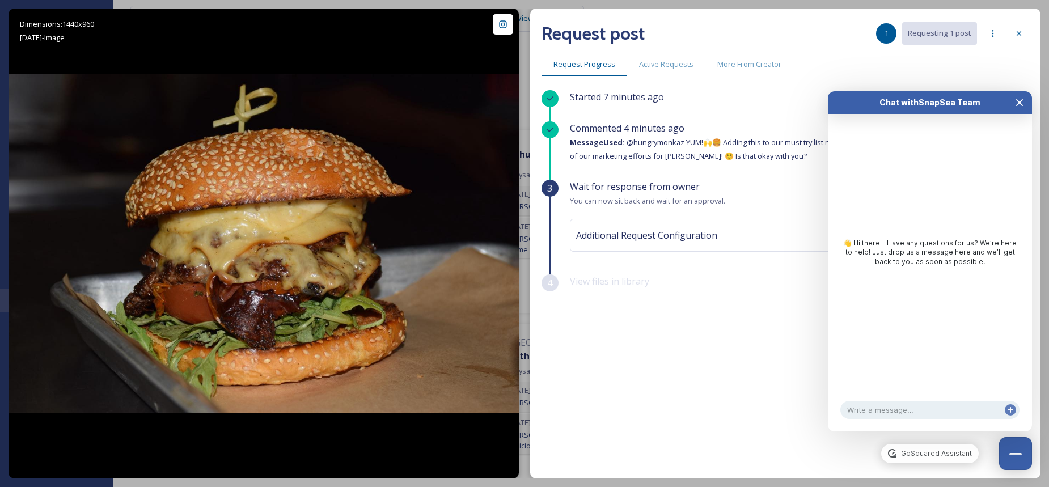
click at [1021, 110] on button "Close Chat" at bounding box center [1019, 102] width 25 height 23
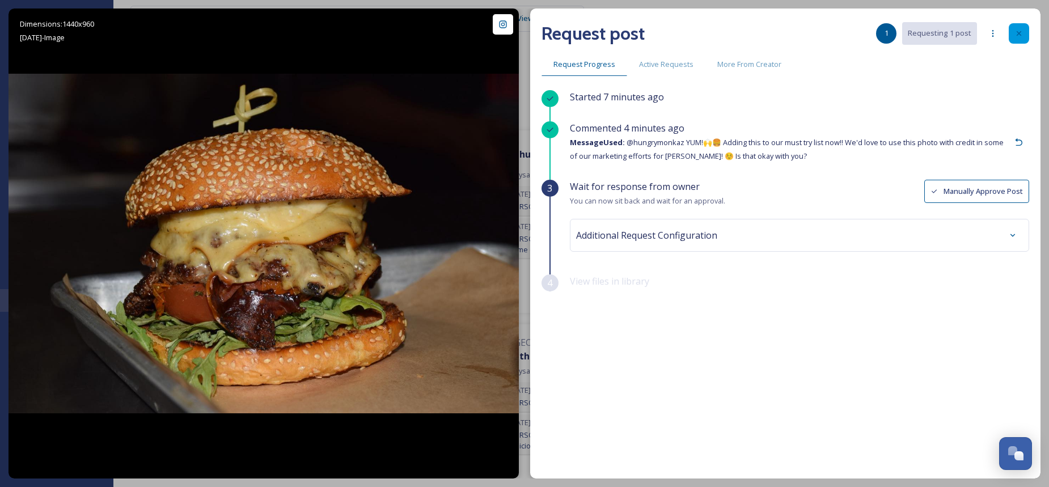
click at [1024, 36] on div at bounding box center [1018, 33] width 20 height 20
